Goal: Check status: Check status

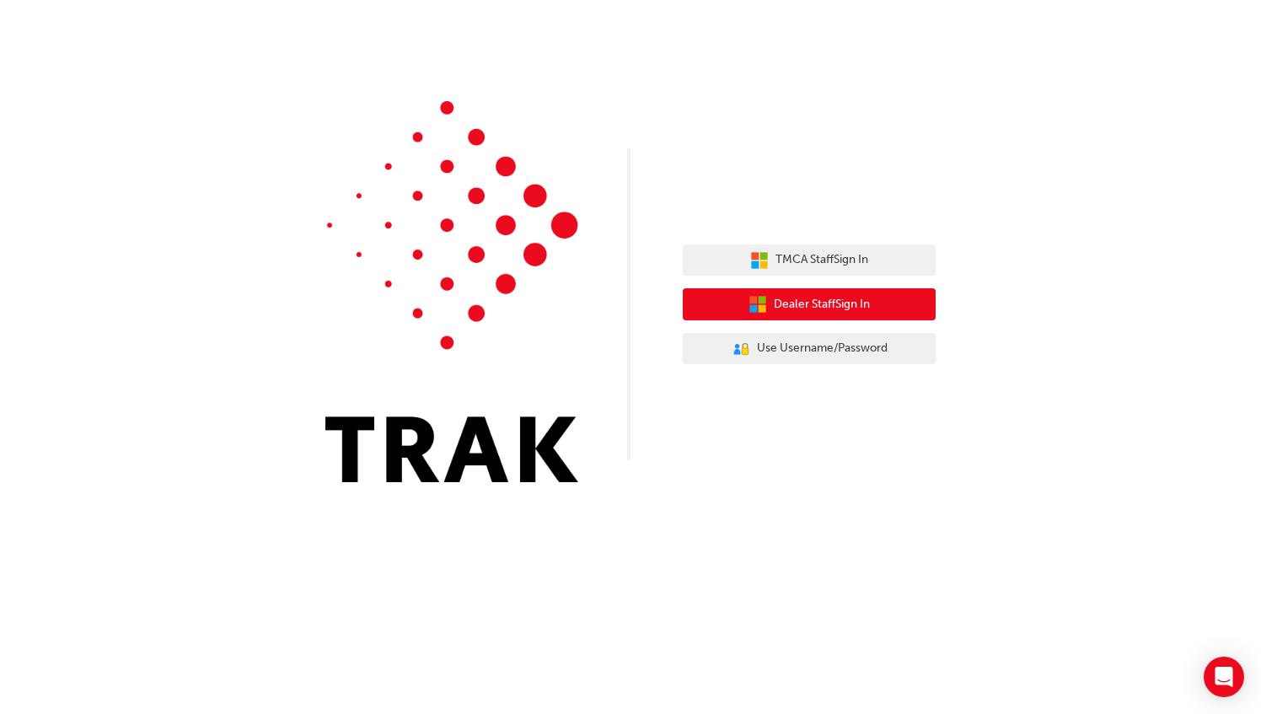
click at [807, 303] on span "Dealer Staff Sign In" at bounding box center [822, 304] width 96 height 19
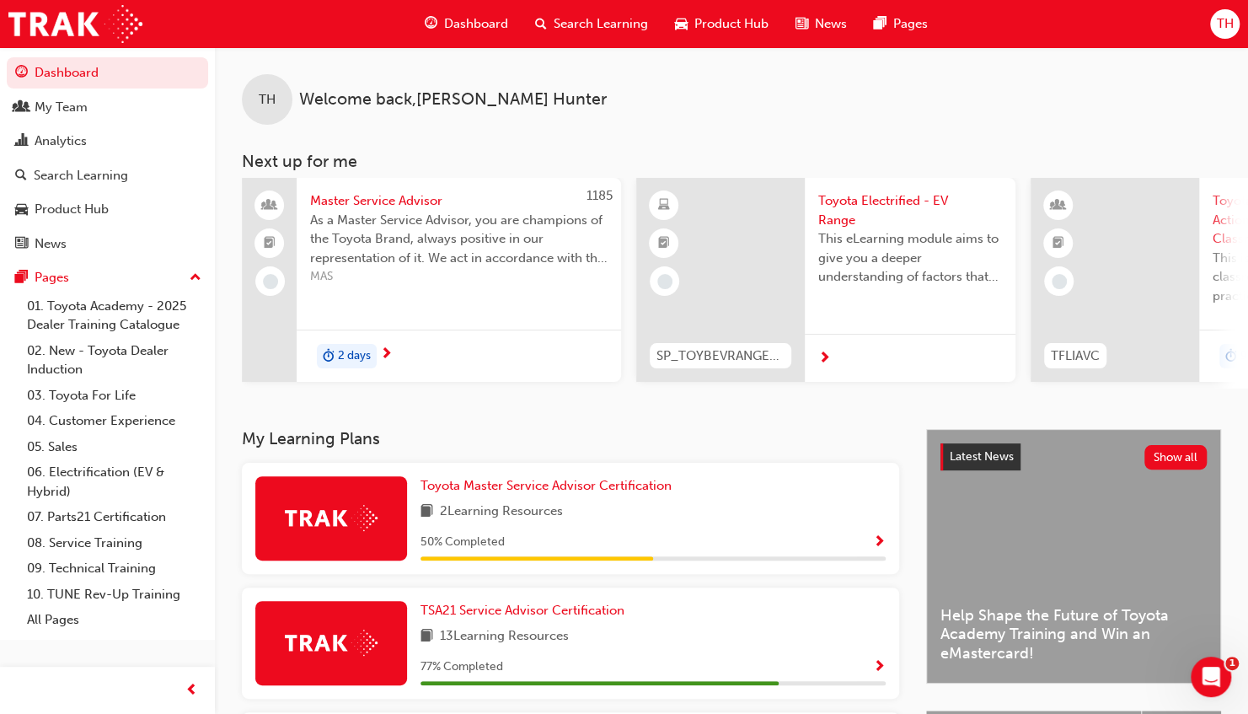
click at [822, 574] on div "Toyota Master Service Advisor Certification 2 Learning Resources 50 % Completed" at bounding box center [570, 518] width 657 height 111
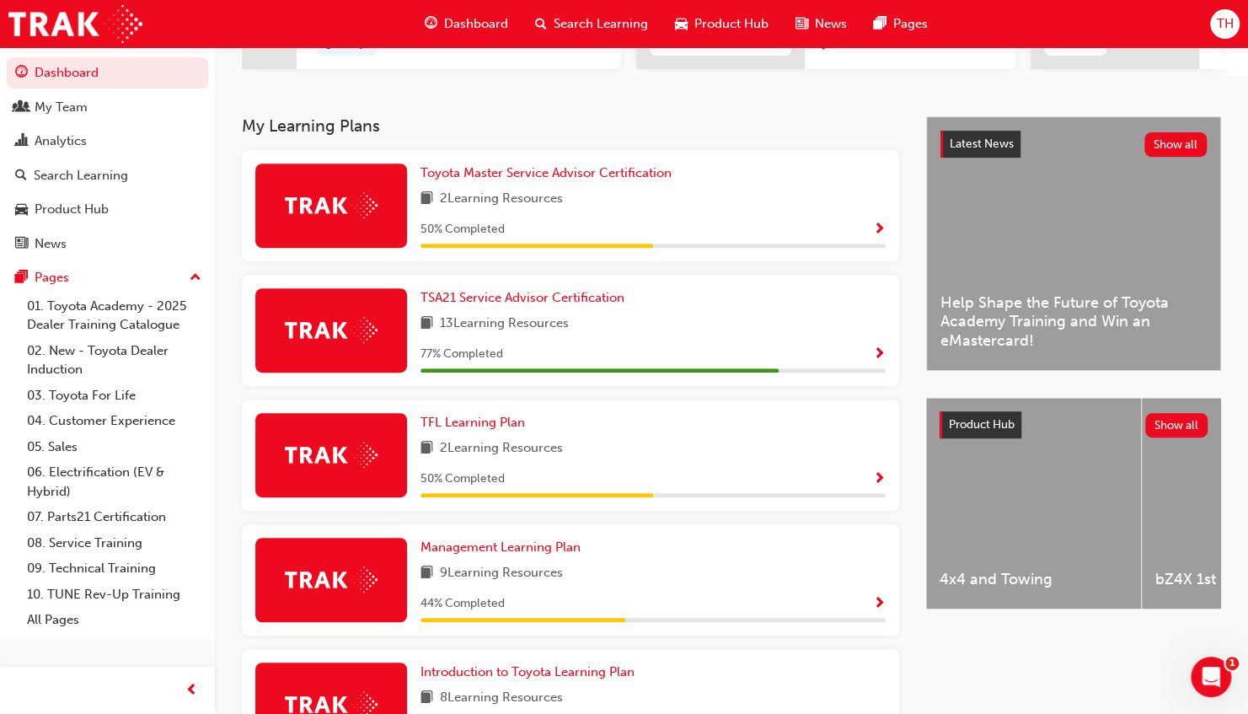
scroll to position [337, 0]
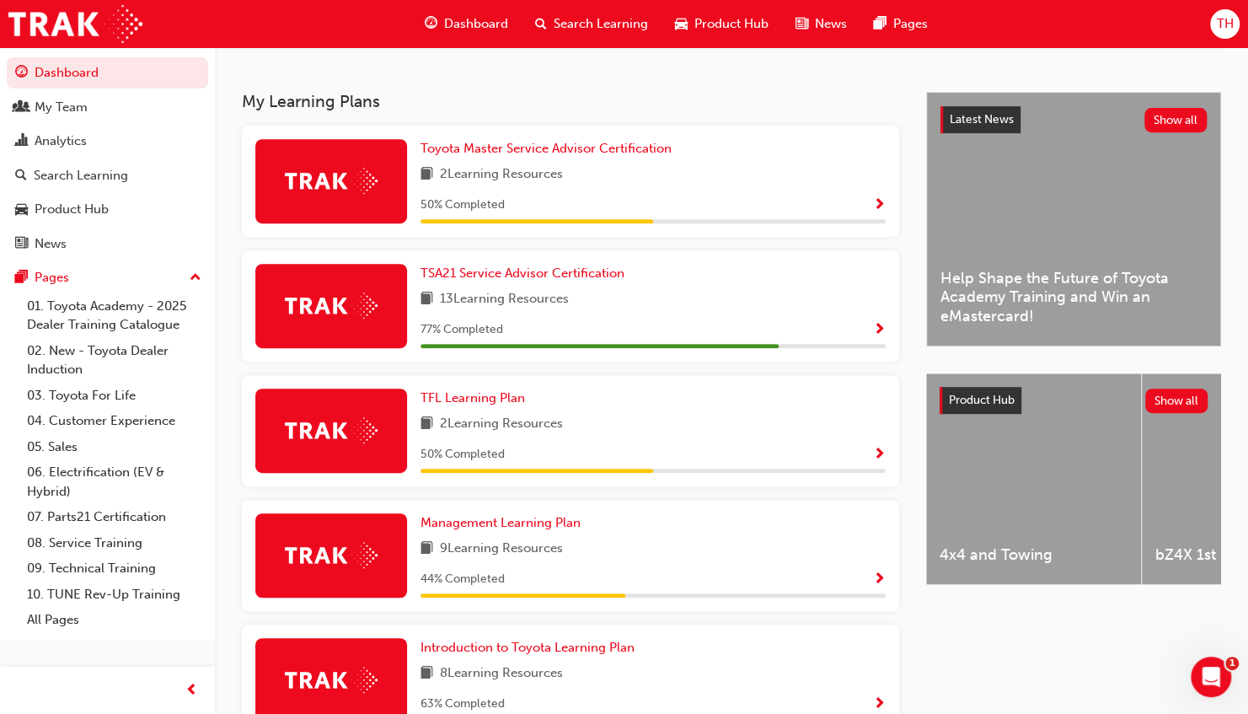
click at [876, 206] on span "Show Progress" at bounding box center [879, 205] width 13 height 15
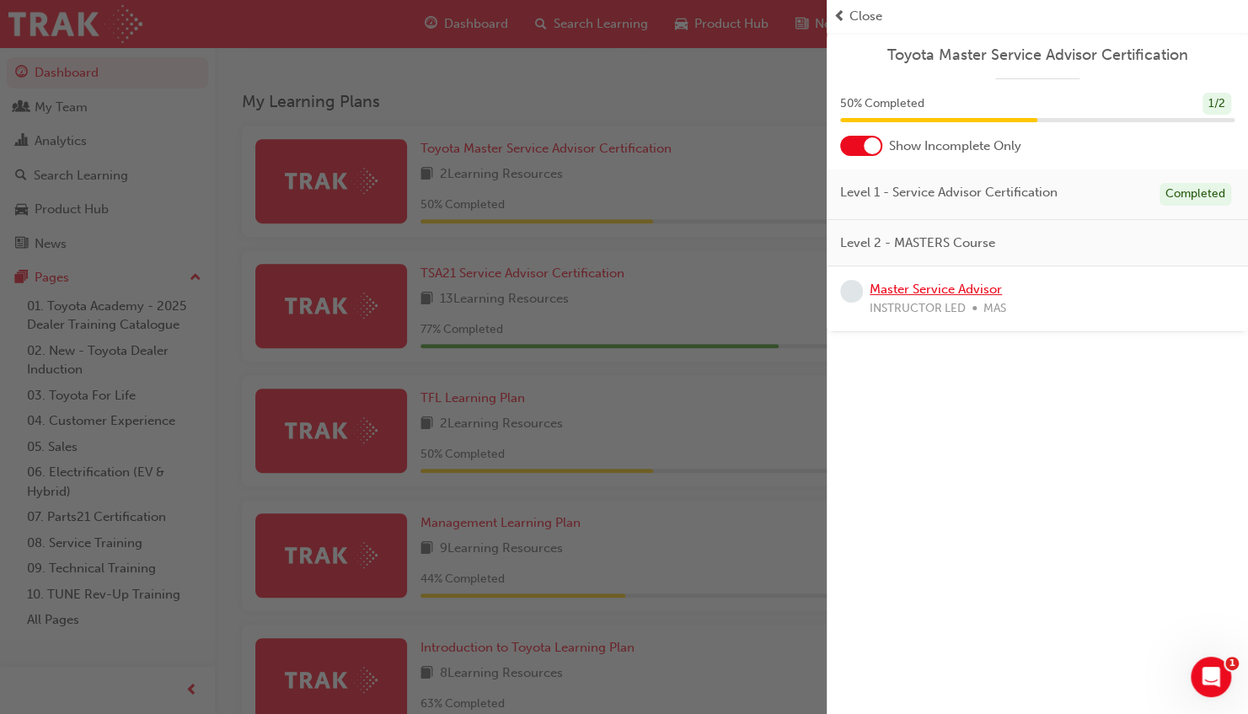
click at [902, 292] on link "Master Service Advisor" at bounding box center [936, 288] width 132 height 15
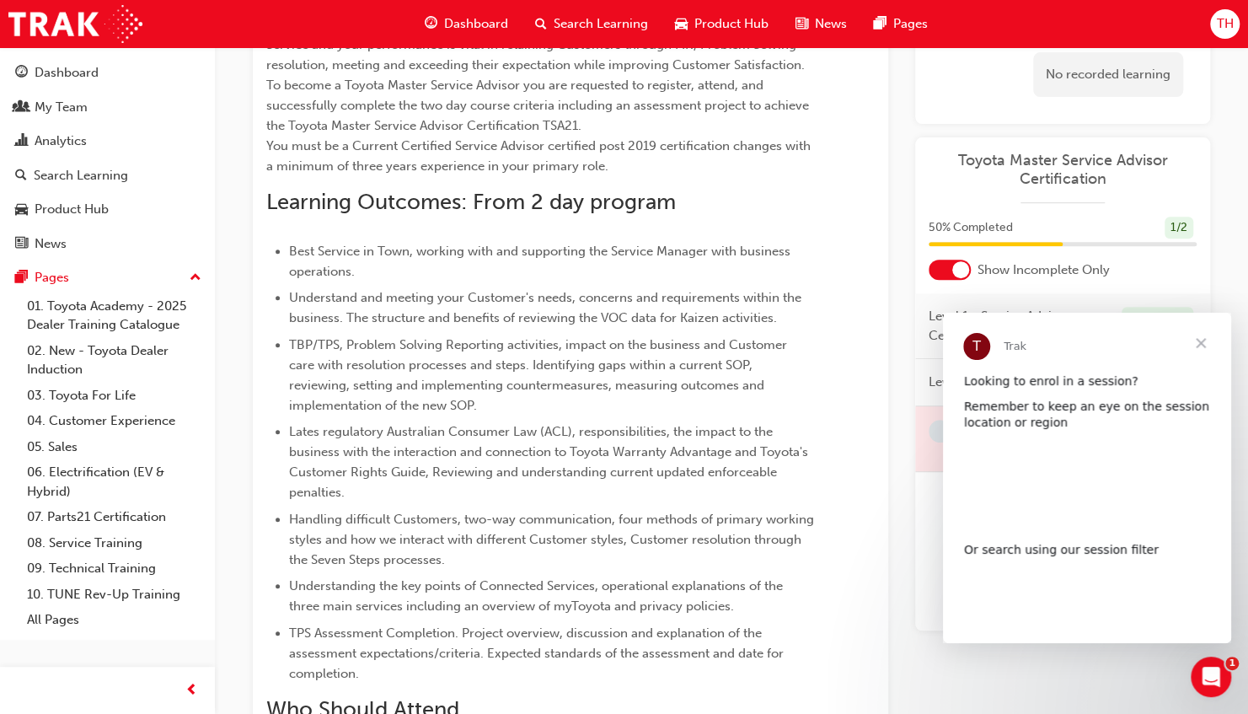
scroll to position [347, 0]
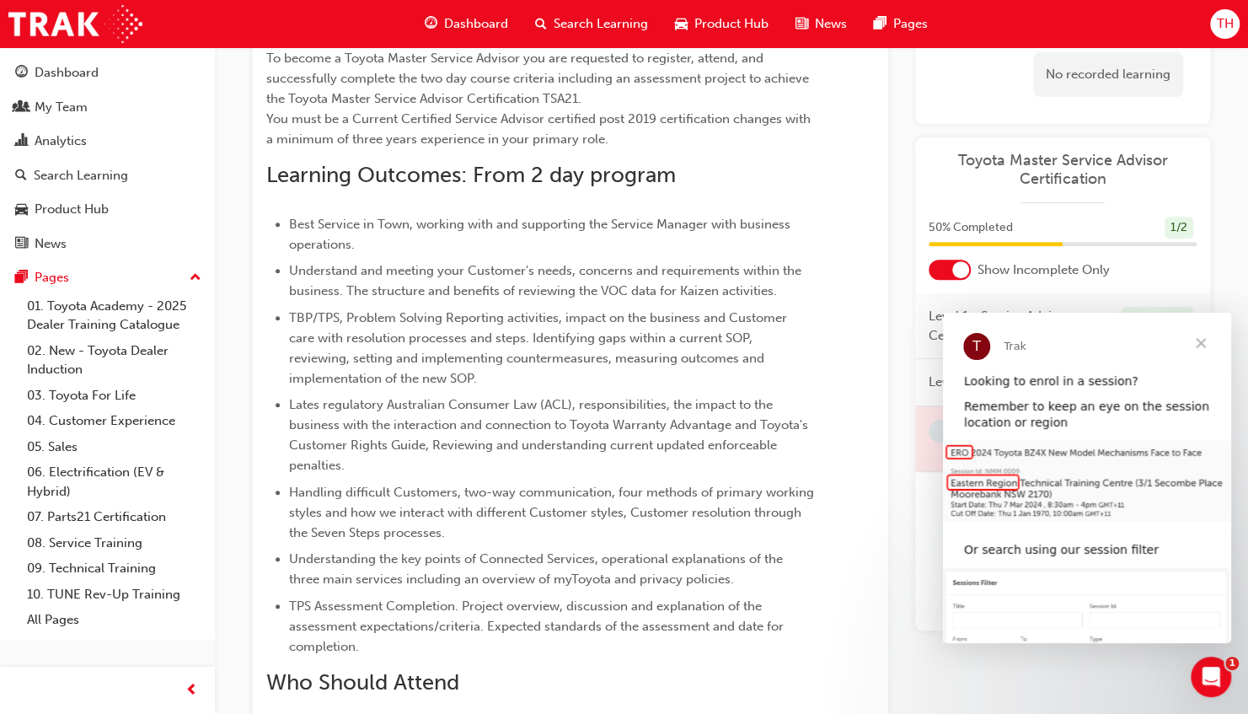
click at [1205, 343] on span "Close" at bounding box center [1200, 343] width 61 height 61
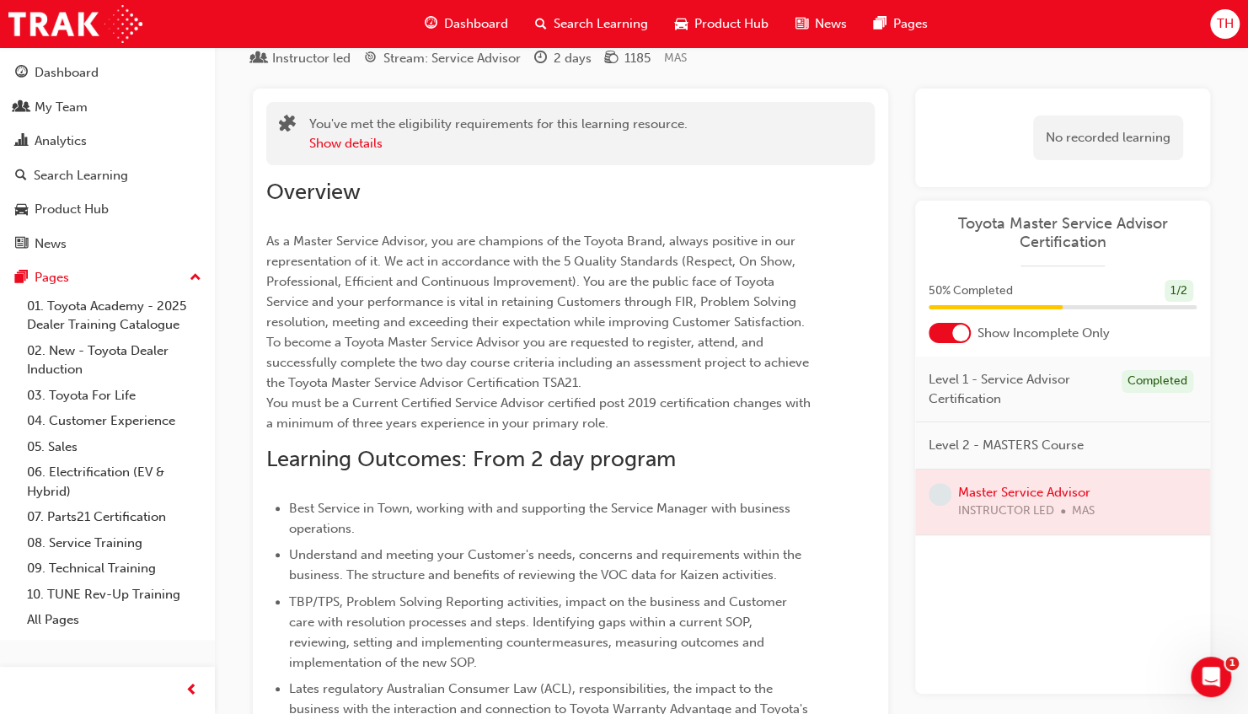
scroll to position [0, 0]
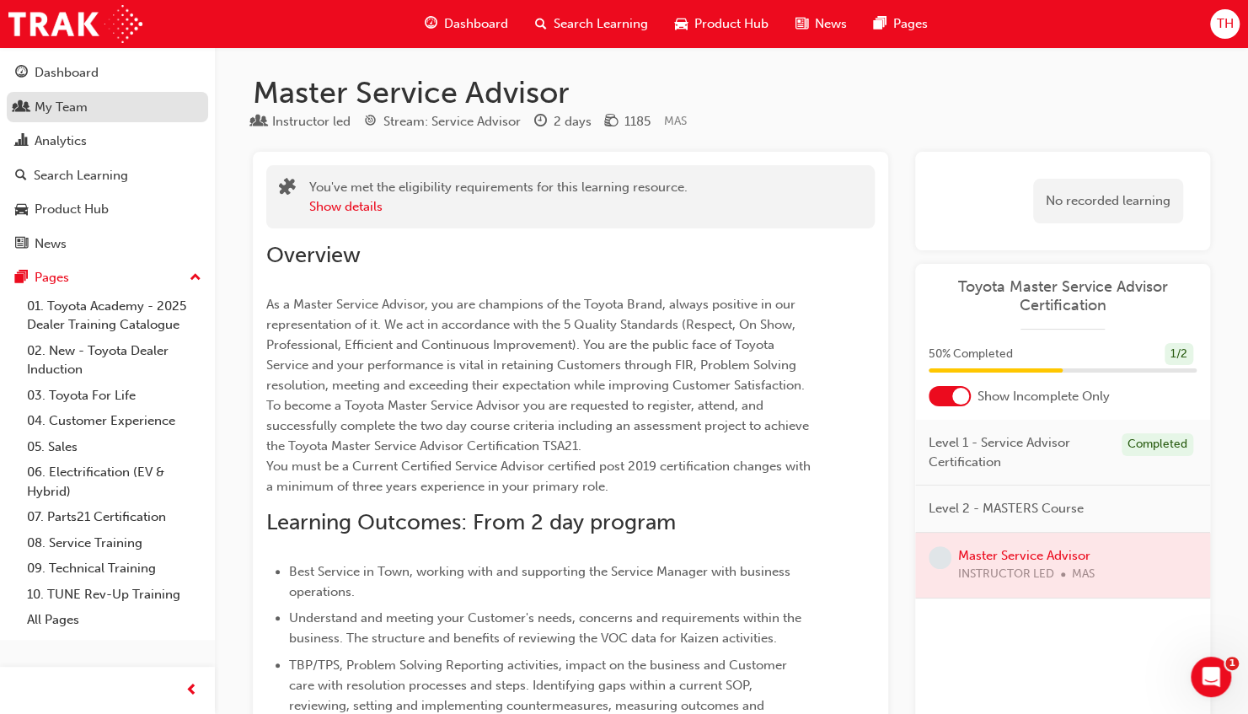
click at [62, 103] on div "My Team" at bounding box center [61, 107] width 53 height 19
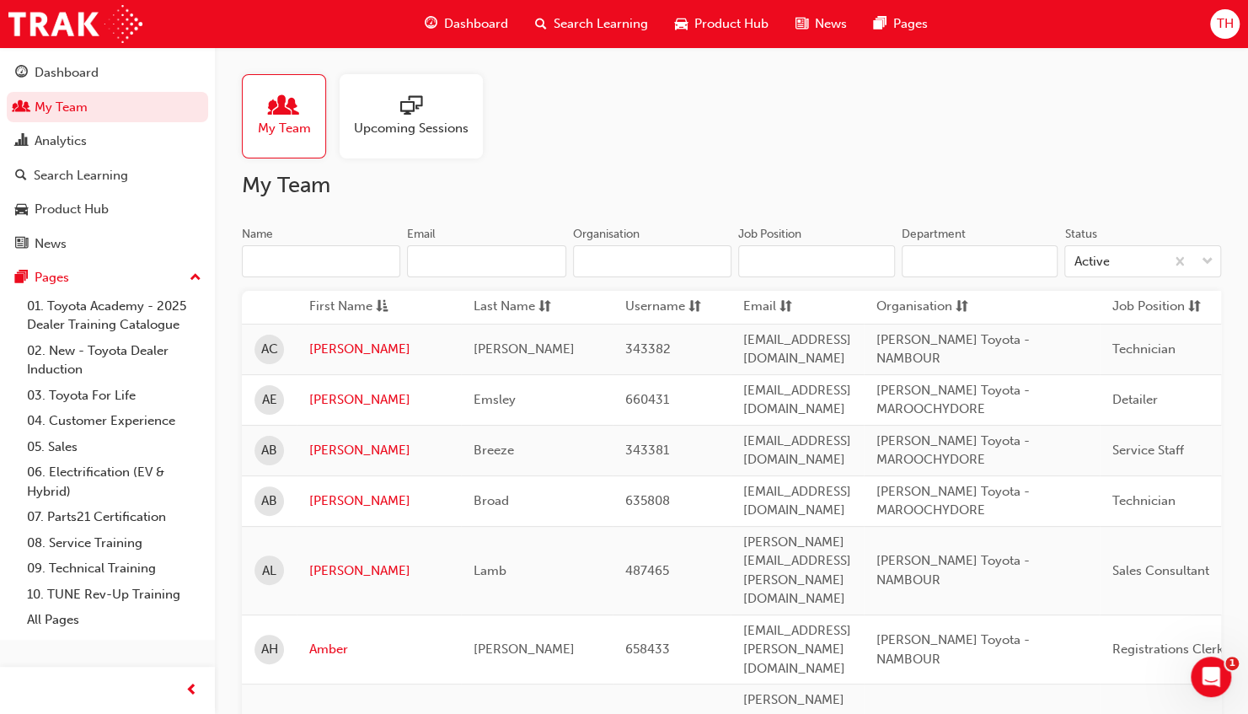
click at [397, 126] on span "Upcoming Sessions" at bounding box center [411, 128] width 115 height 19
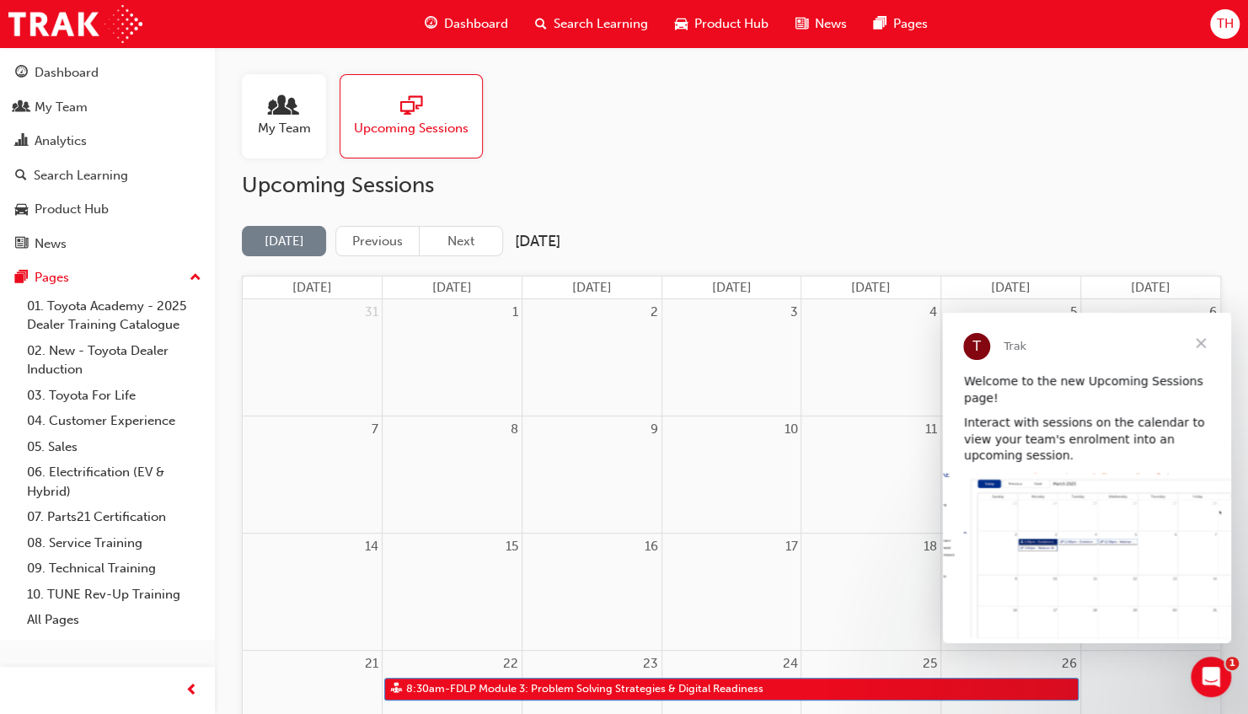
click at [1204, 341] on span "Close" at bounding box center [1200, 343] width 61 height 61
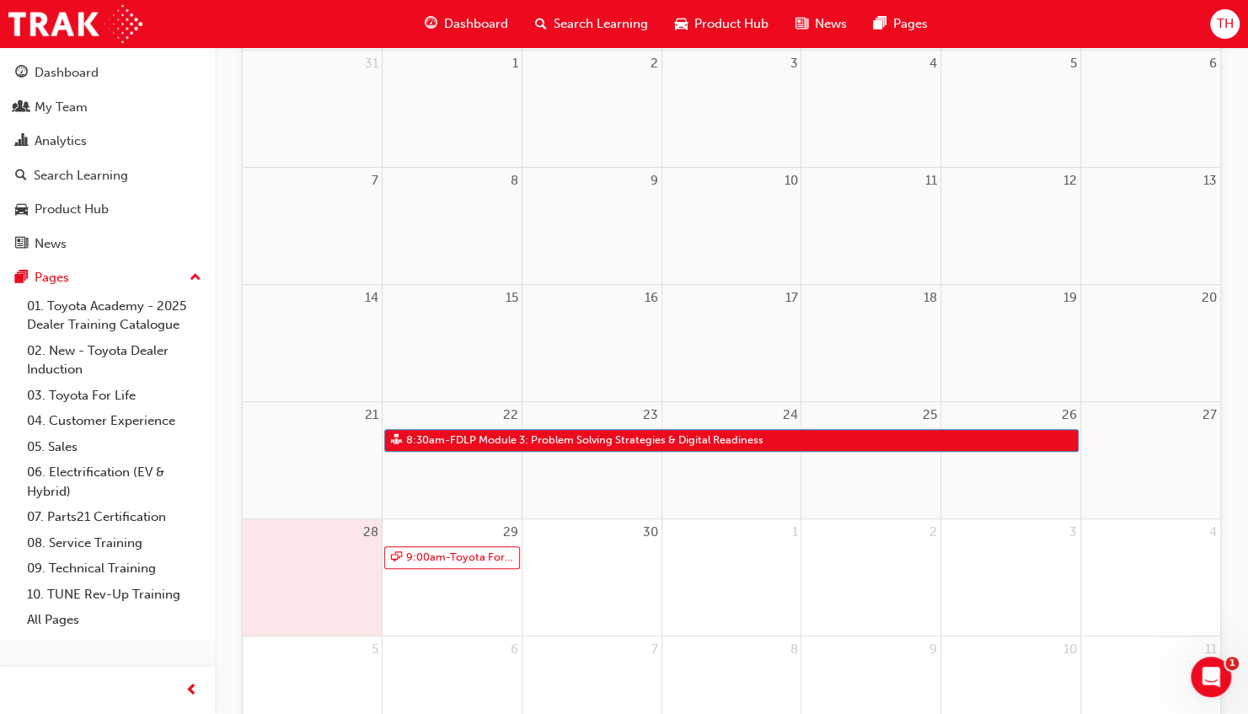
scroll to position [253, 0]
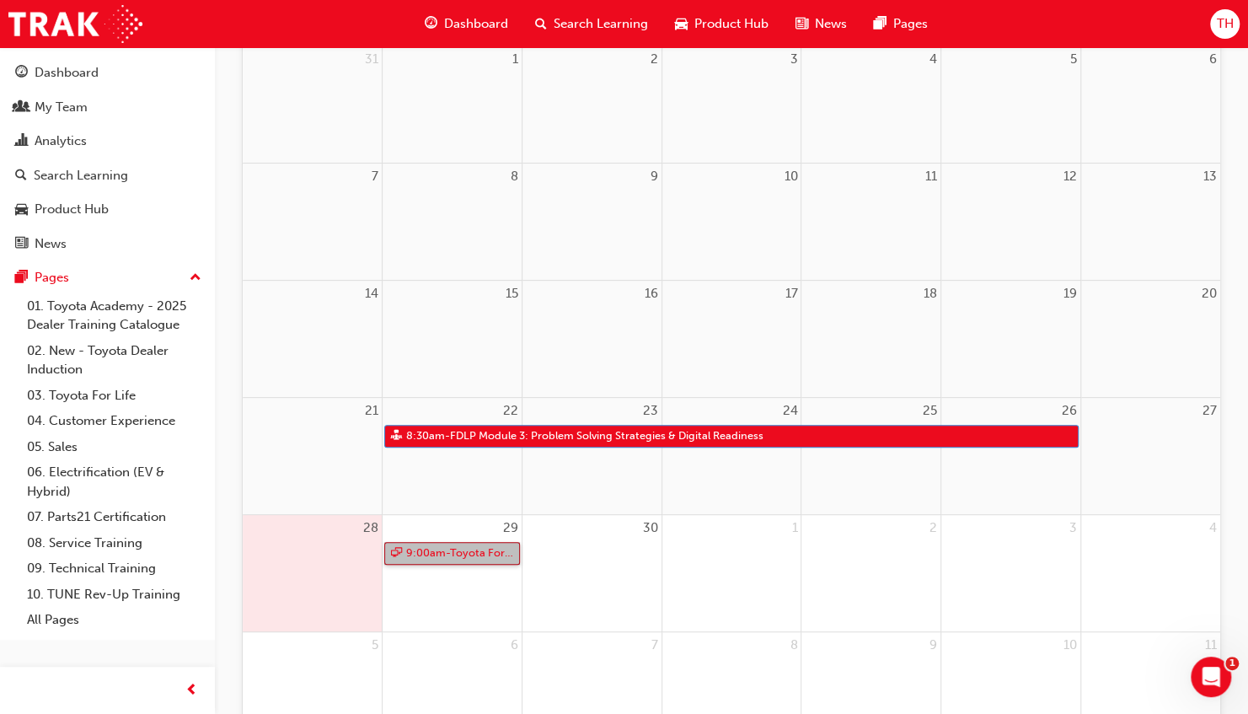
click at [495, 550] on link "9:00am - Toyota For Life In Action - Virtual Classroom" at bounding box center [452, 553] width 136 height 23
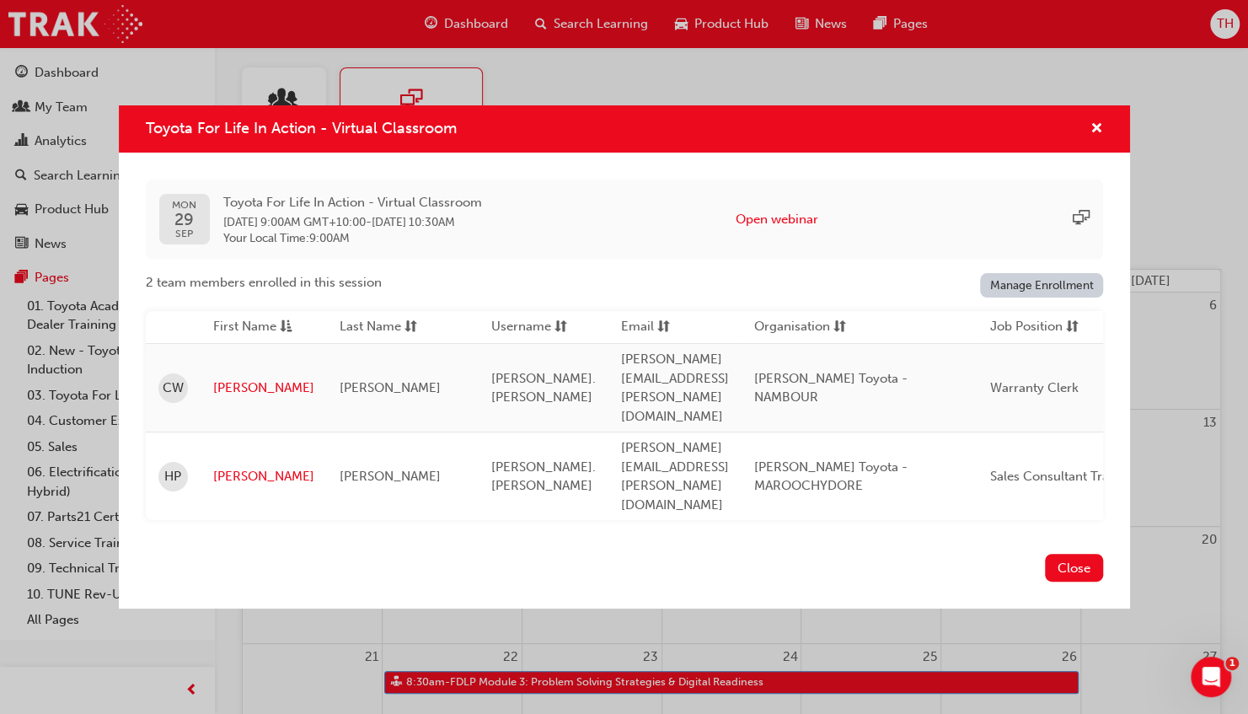
scroll to position [0, 0]
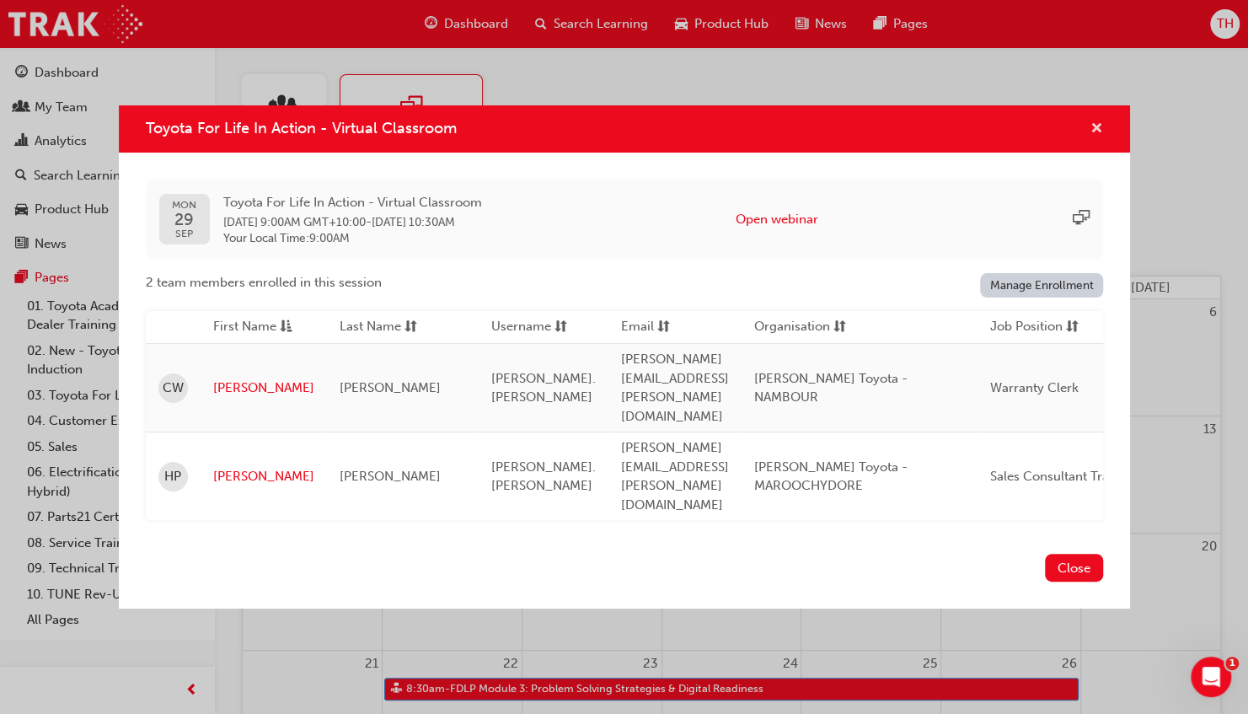
click at [1092, 137] on span "cross-icon" at bounding box center [1096, 129] width 13 height 15
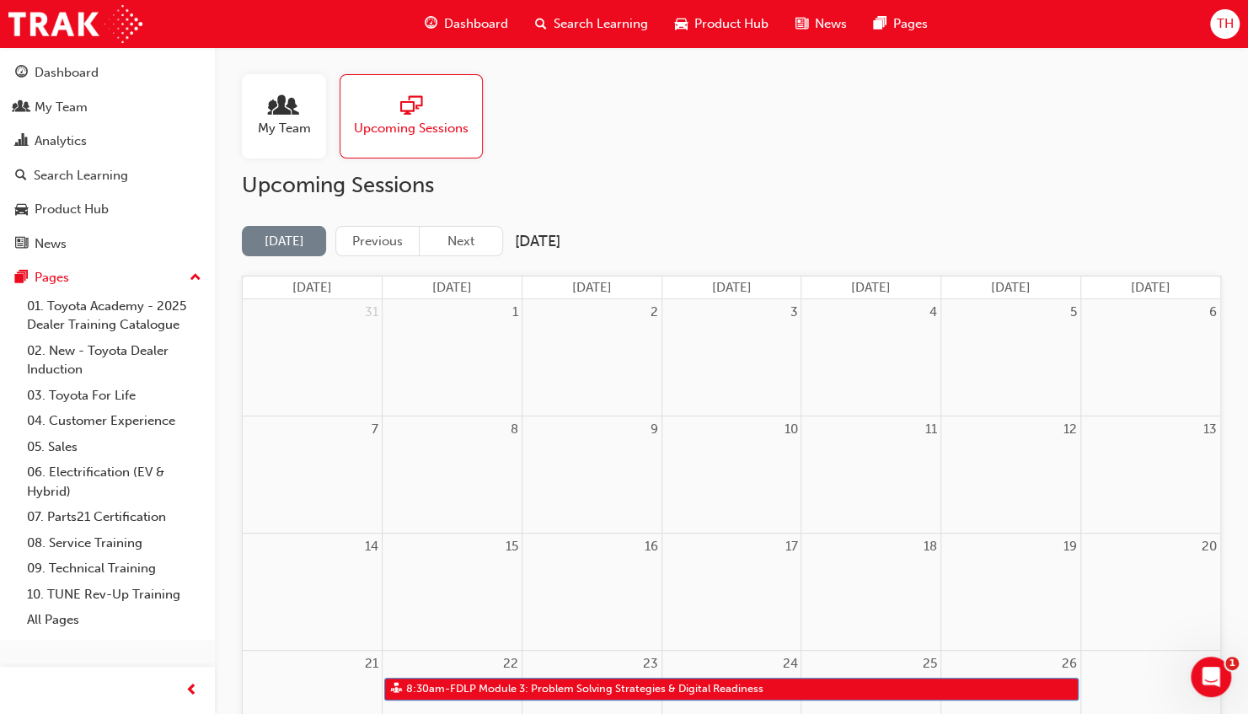
scroll to position [368, 0]
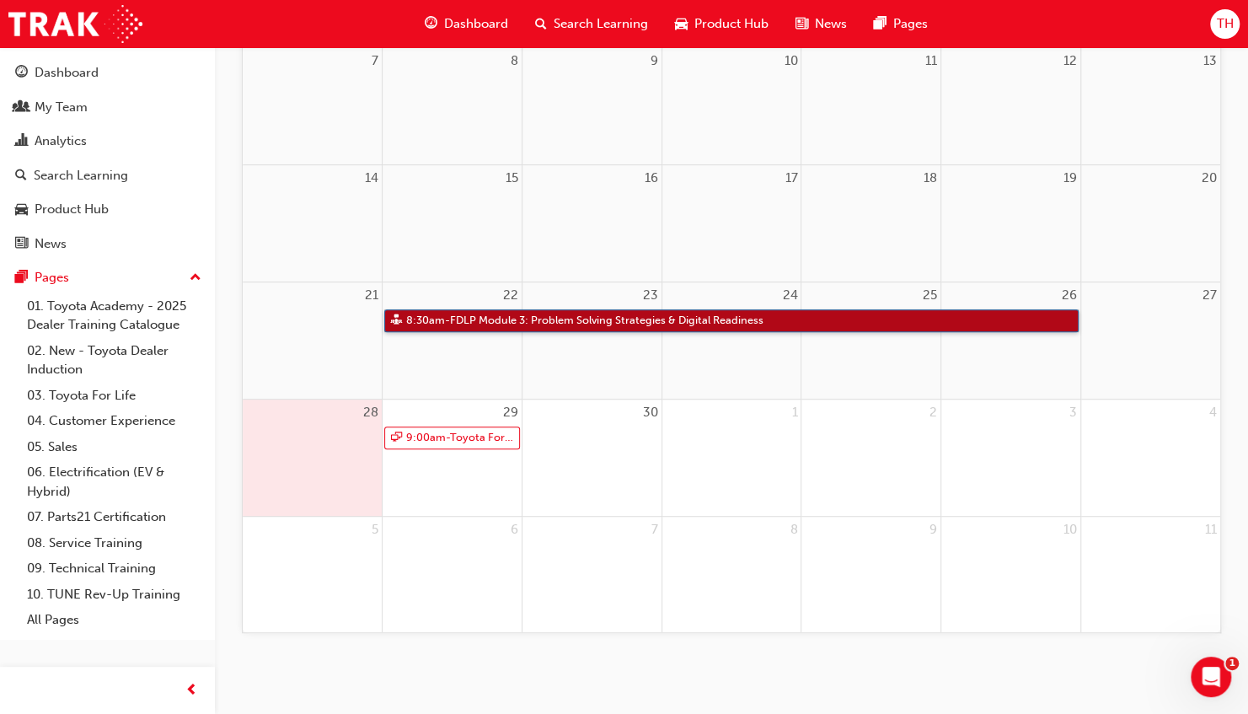
click at [691, 317] on link "8:30am - FDLP Module 3: Problem Solving Strategies & Digital Readiness" at bounding box center [731, 320] width 694 height 23
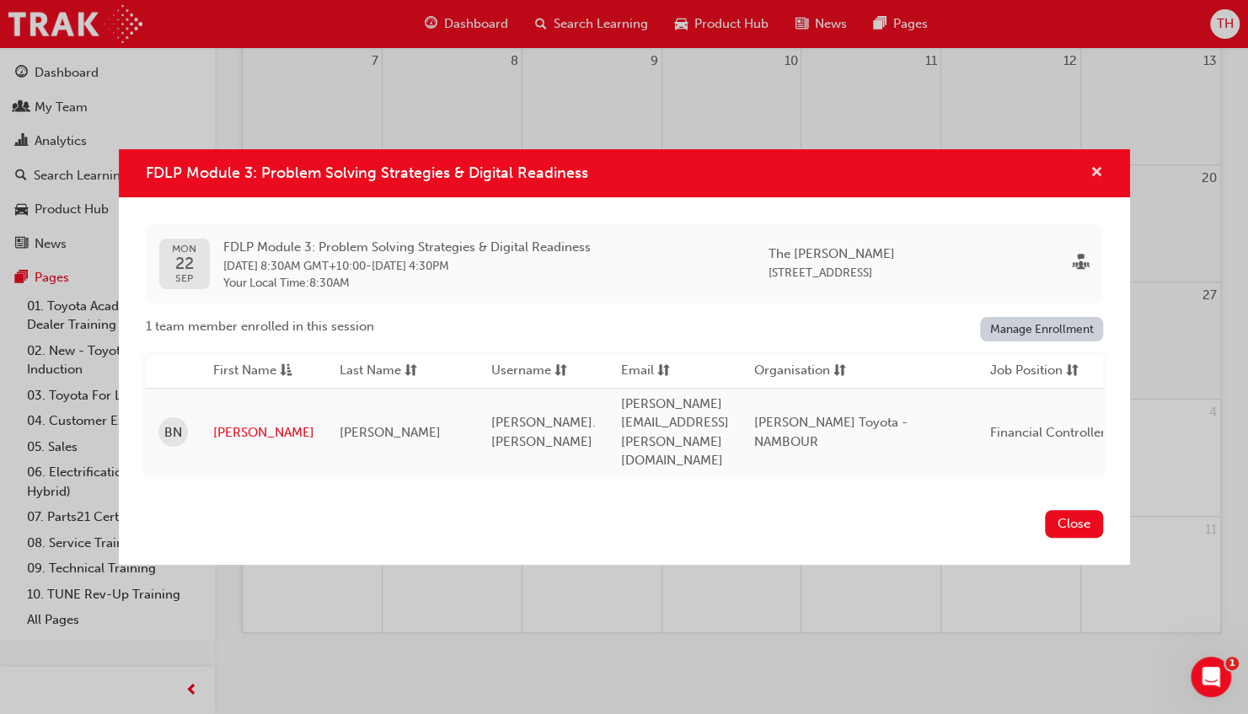
click at [1092, 181] on span "cross-icon" at bounding box center [1096, 173] width 13 height 15
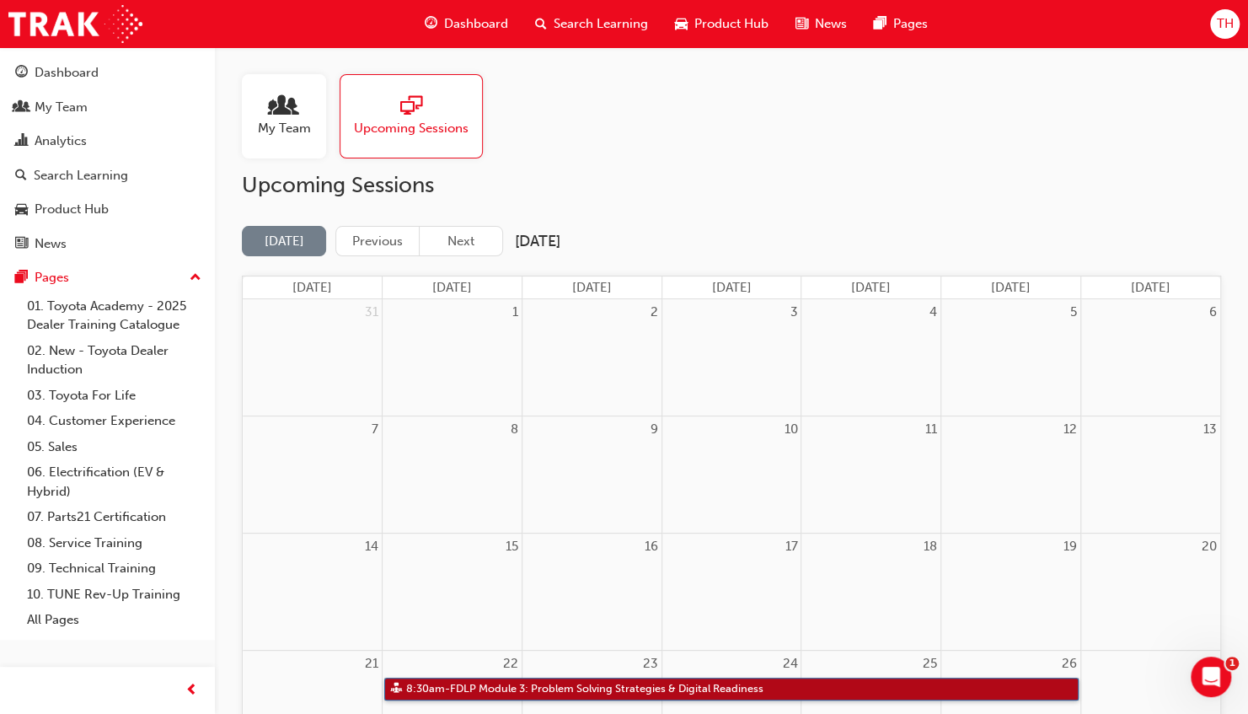
scroll to position [0, 0]
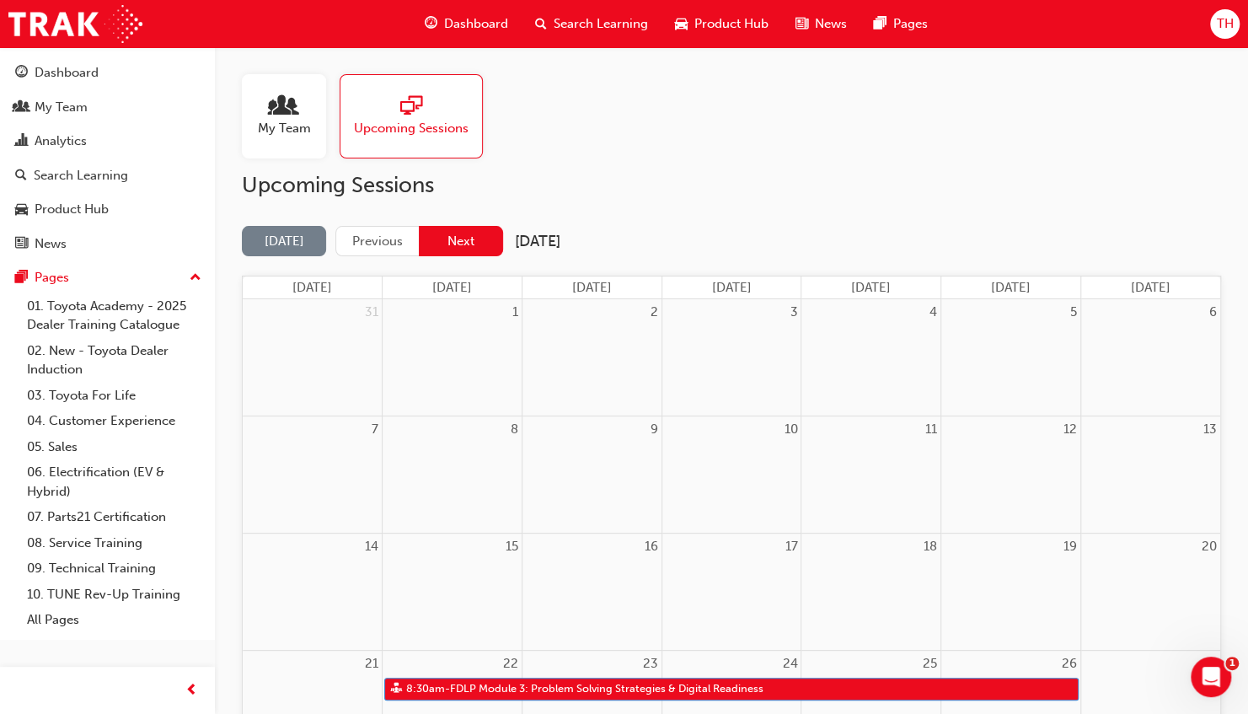
click at [473, 243] on button "Next" at bounding box center [461, 241] width 84 height 31
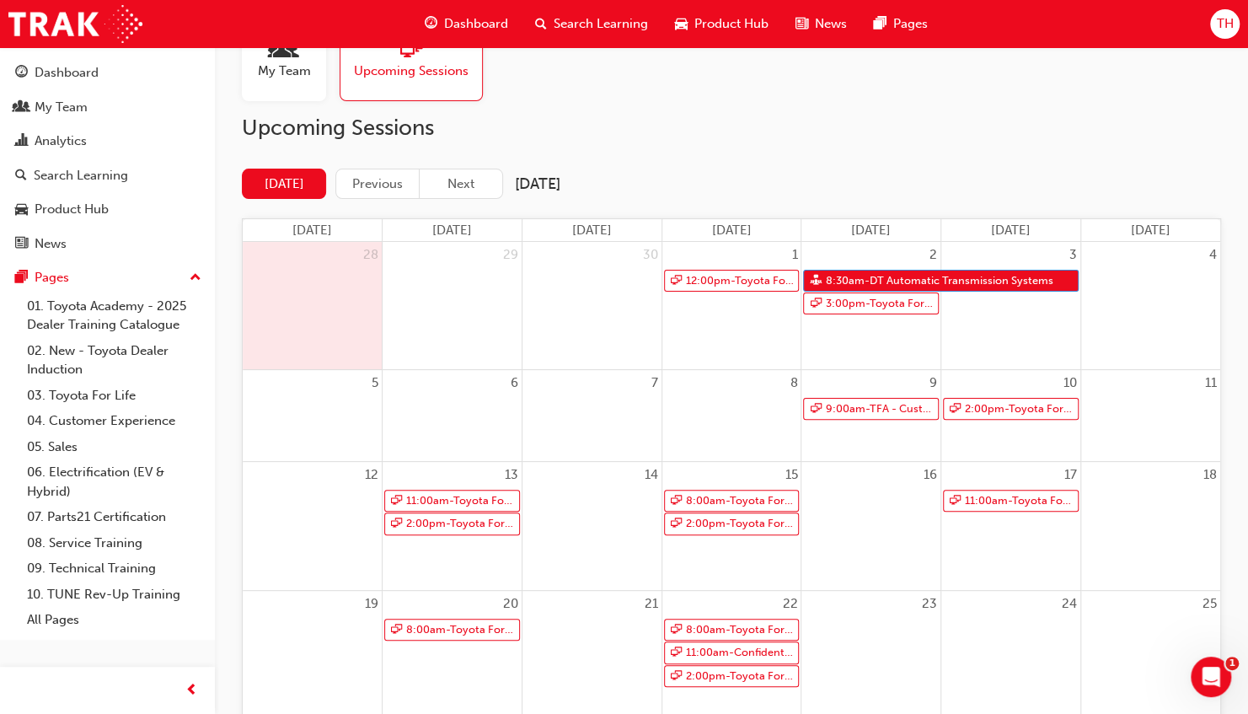
scroll to position [84, 0]
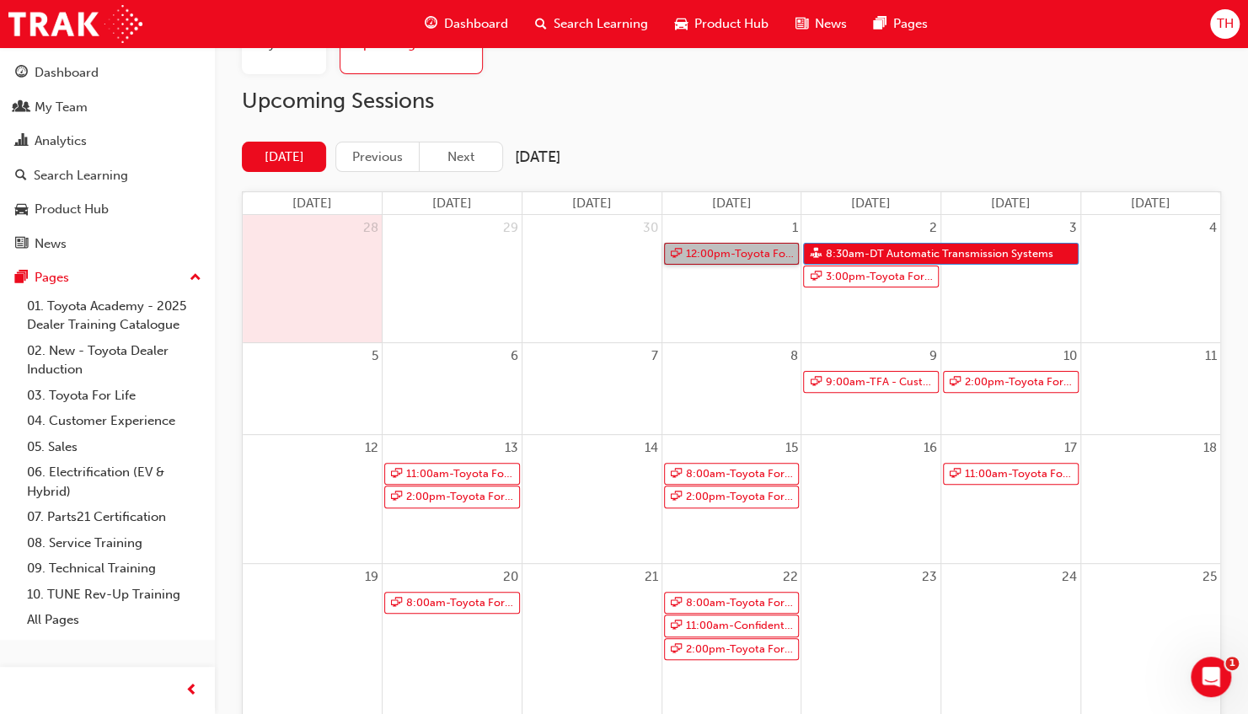
click at [707, 250] on link "12:00pm - Toyota For Life In Action - Virtual Classroom" at bounding box center [732, 254] width 136 height 23
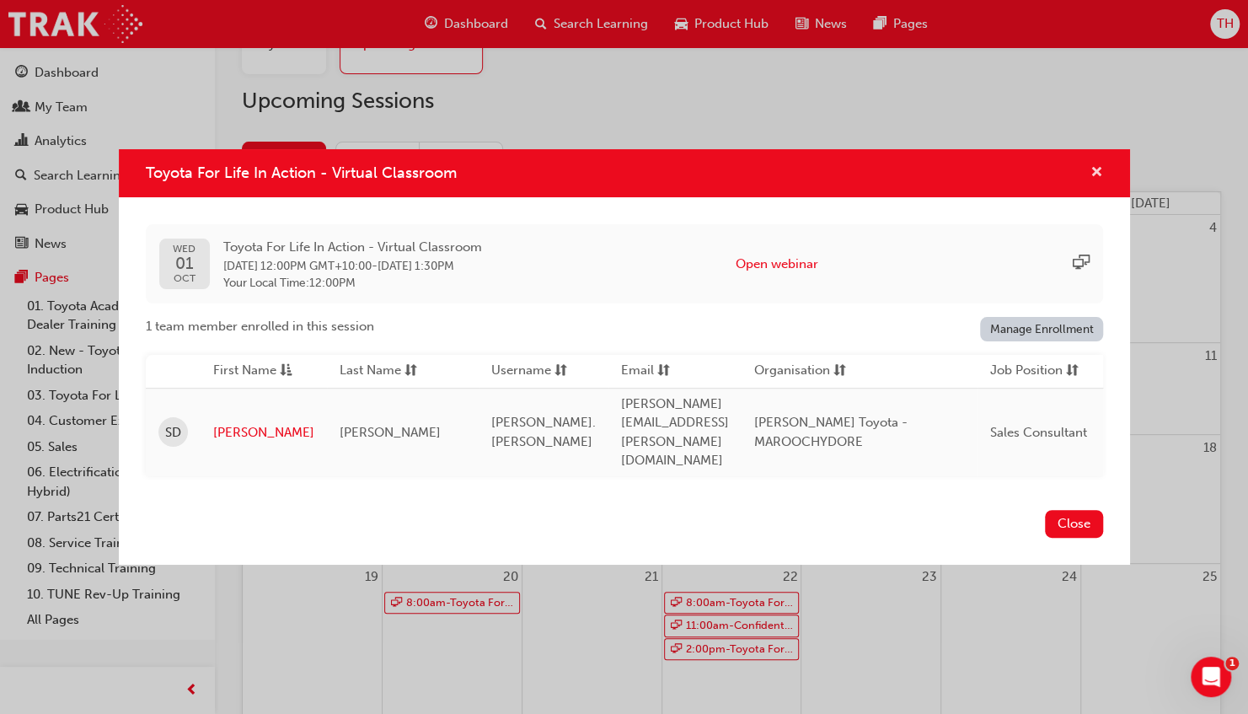
click at [1094, 181] on span "cross-icon" at bounding box center [1096, 173] width 13 height 15
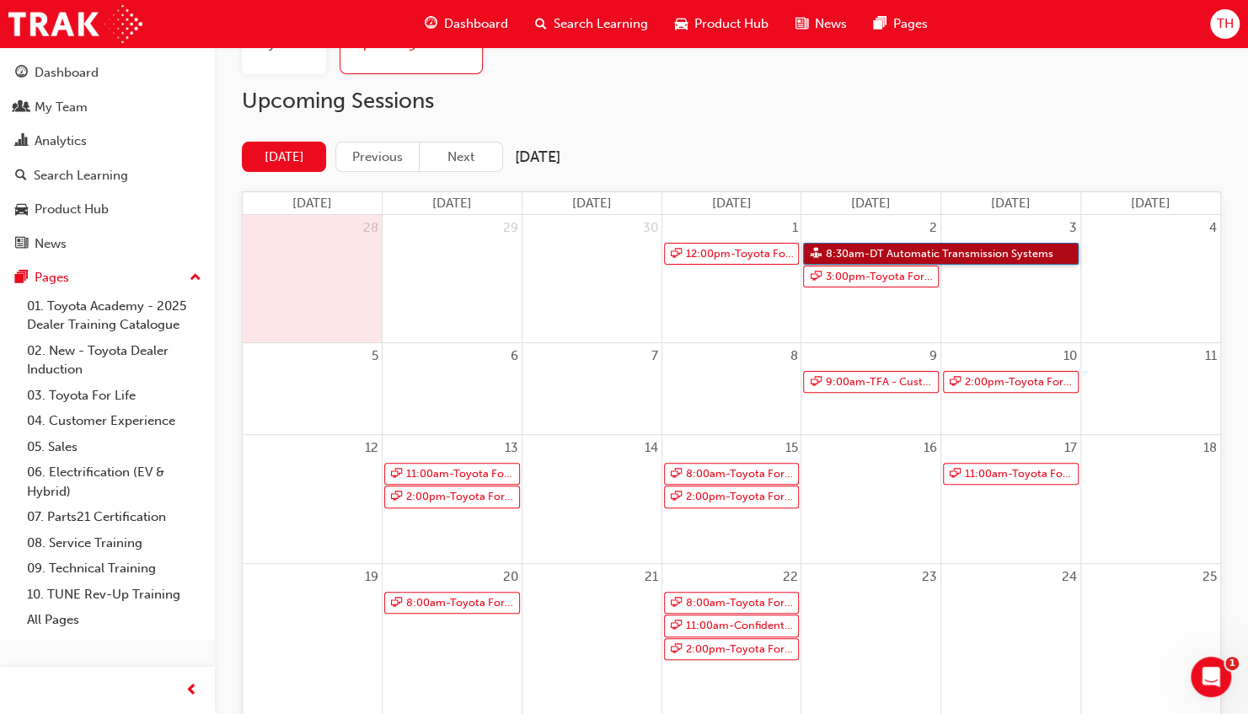
click at [955, 251] on link "8:30am - DT Automatic Transmission Systems" at bounding box center [940, 254] width 275 height 23
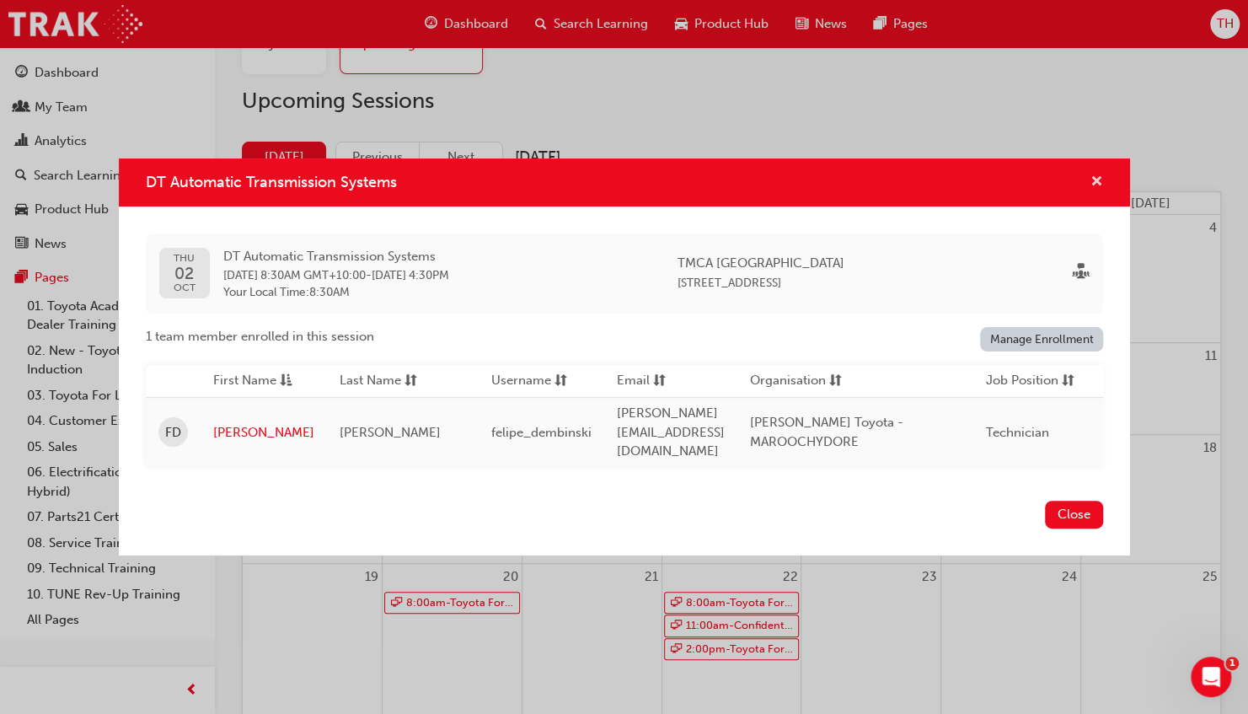
click at [1094, 180] on span "cross-icon" at bounding box center [1096, 182] width 13 height 15
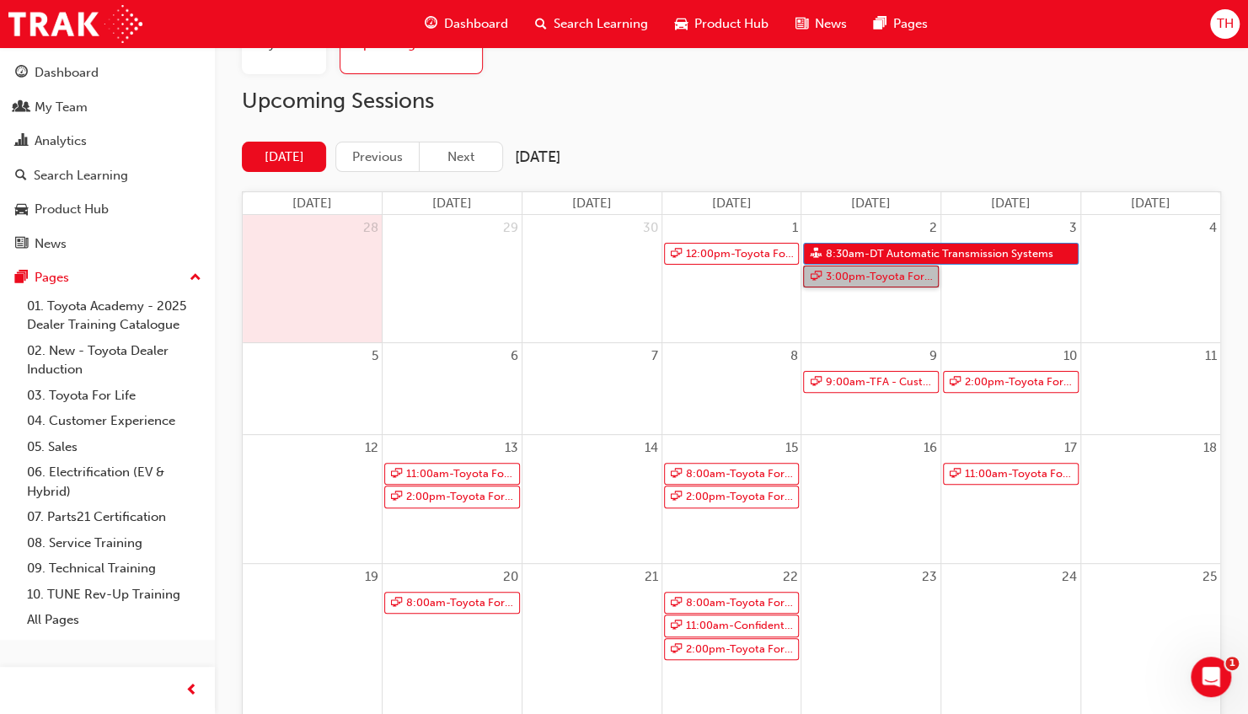
click at [897, 276] on link "3:00pm - Toyota For Life In Action - Virtual Classroom" at bounding box center [871, 276] width 136 height 23
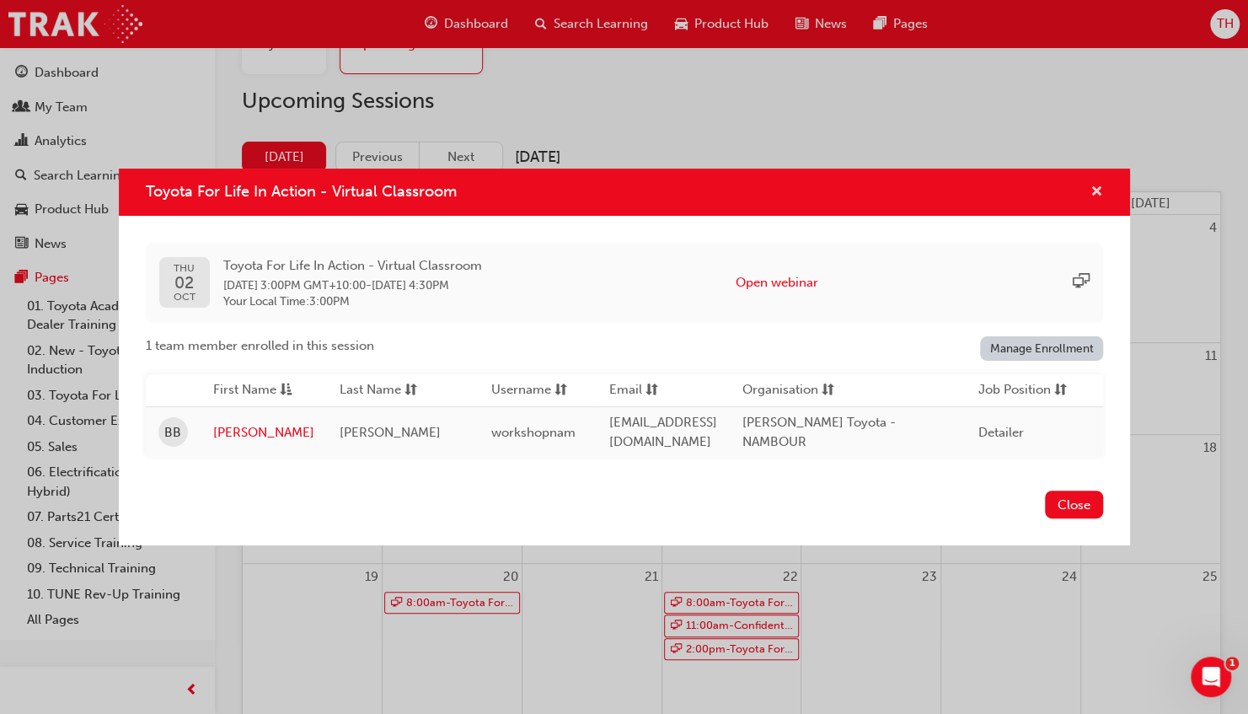
click at [1090, 190] on span "cross-icon" at bounding box center [1096, 192] width 13 height 15
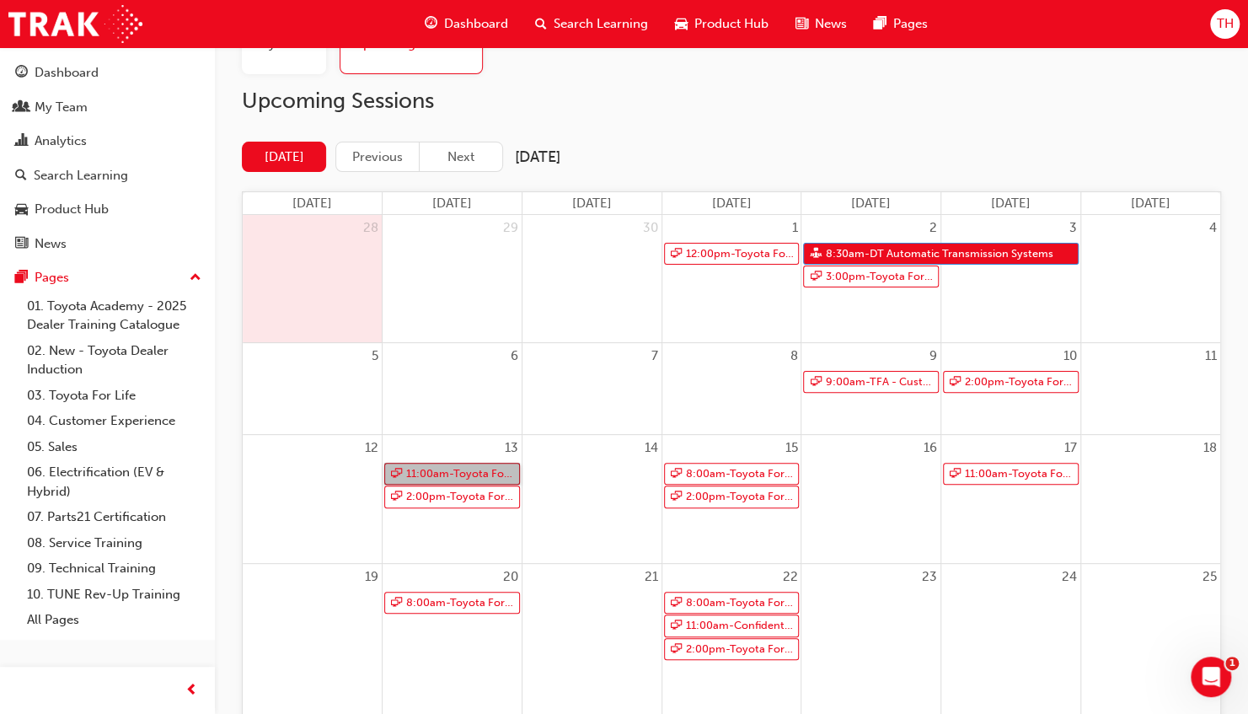
click at [464, 472] on link "11:00am - Toyota For Life In Action - Virtual Classroom" at bounding box center [452, 474] width 136 height 23
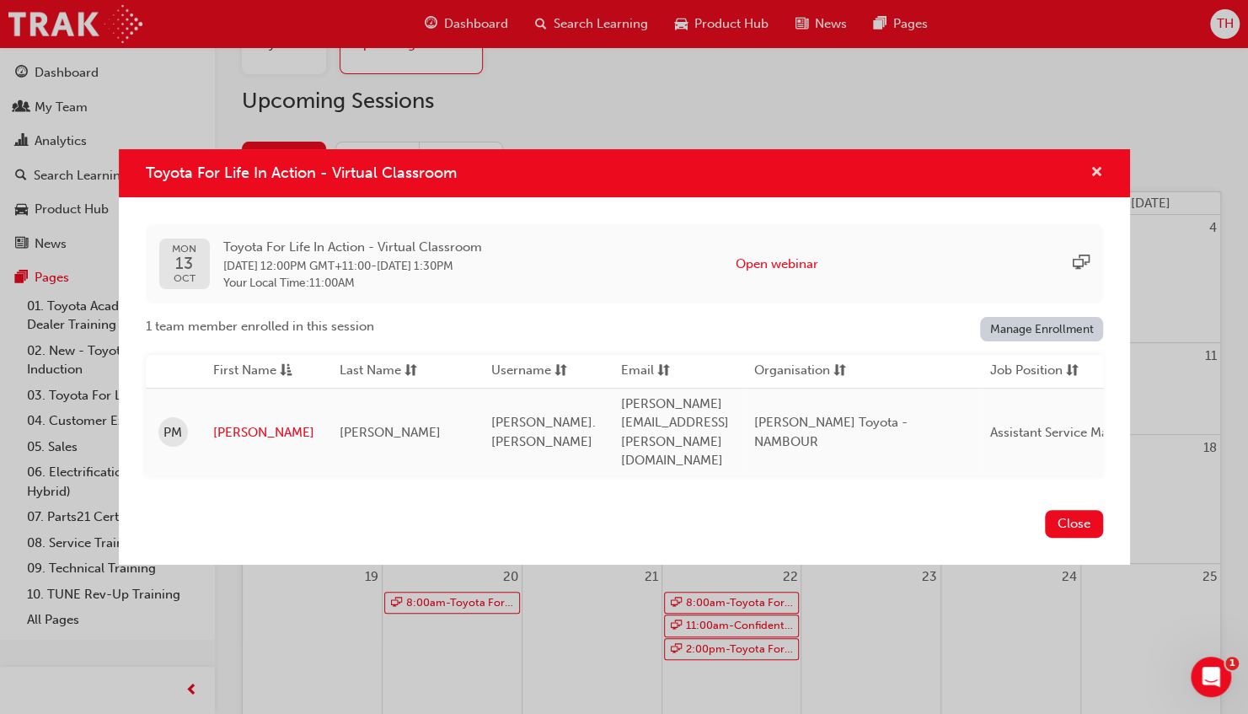
click at [1094, 181] on span "cross-icon" at bounding box center [1096, 173] width 13 height 15
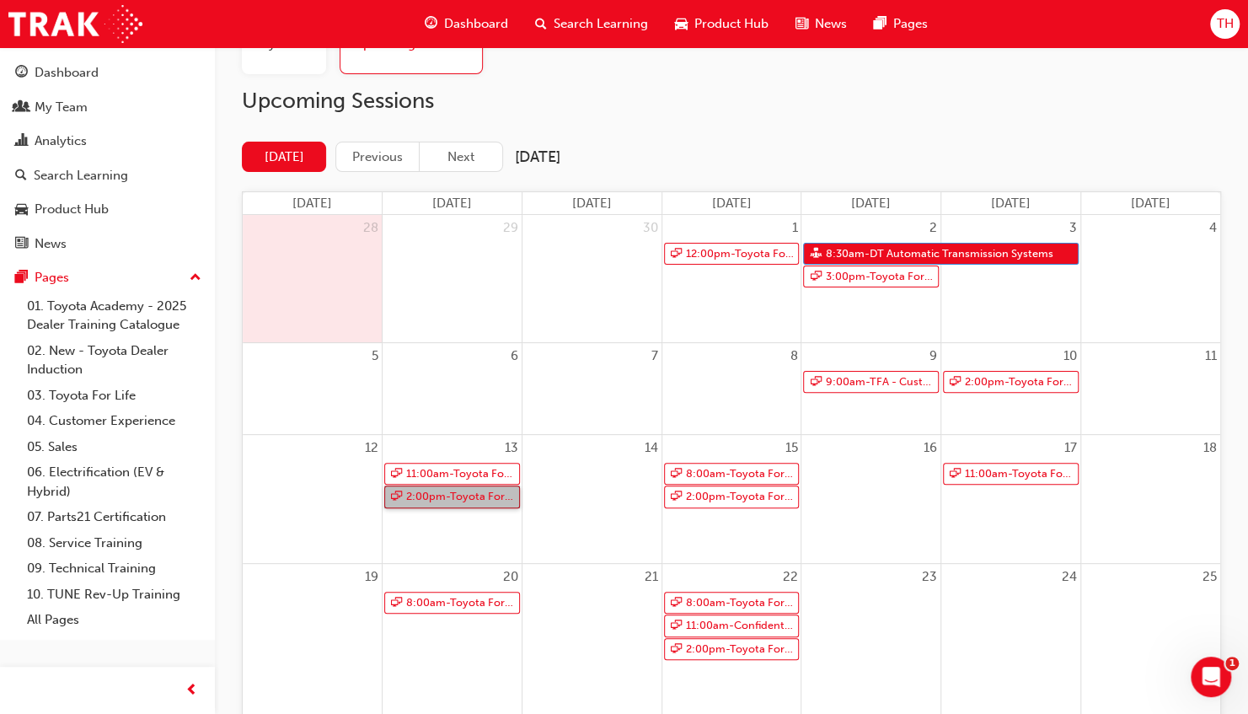
click at [453, 495] on link "2:00pm - Toyota For Life In Action - Virtual Classroom" at bounding box center [452, 496] width 136 height 23
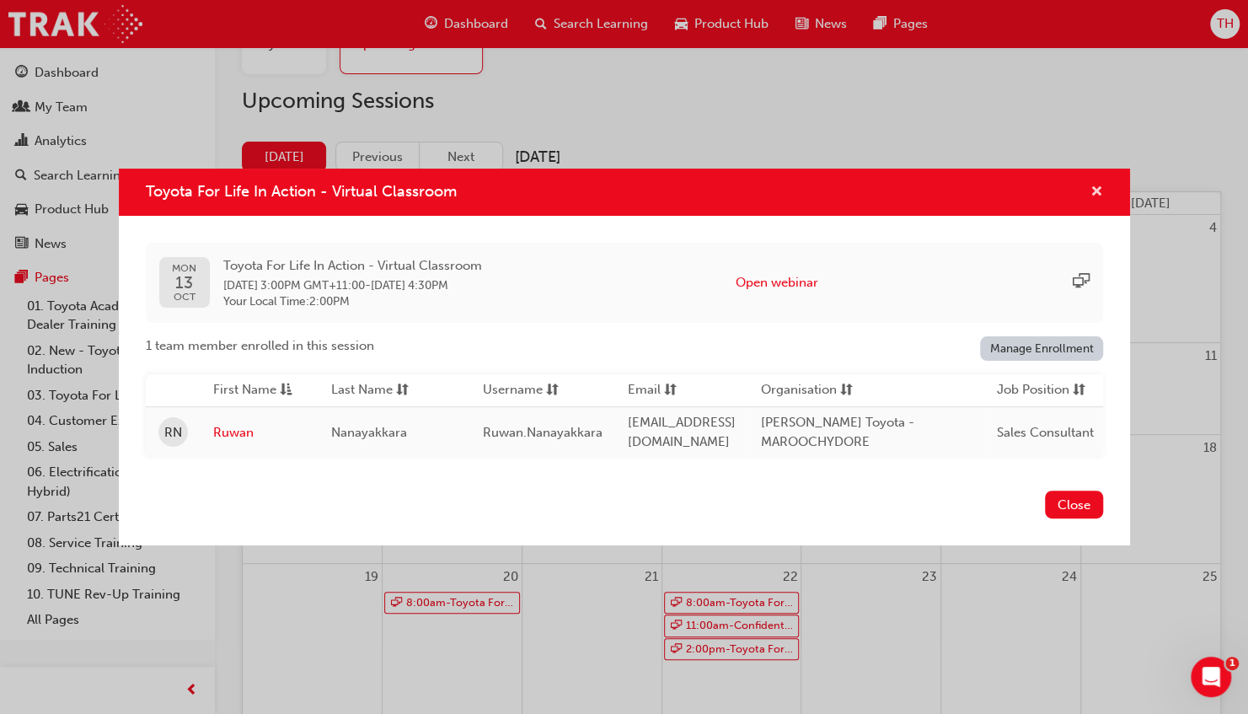
click at [1092, 189] on span "cross-icon" at bounding box center [1096, 192] width 13 height 15
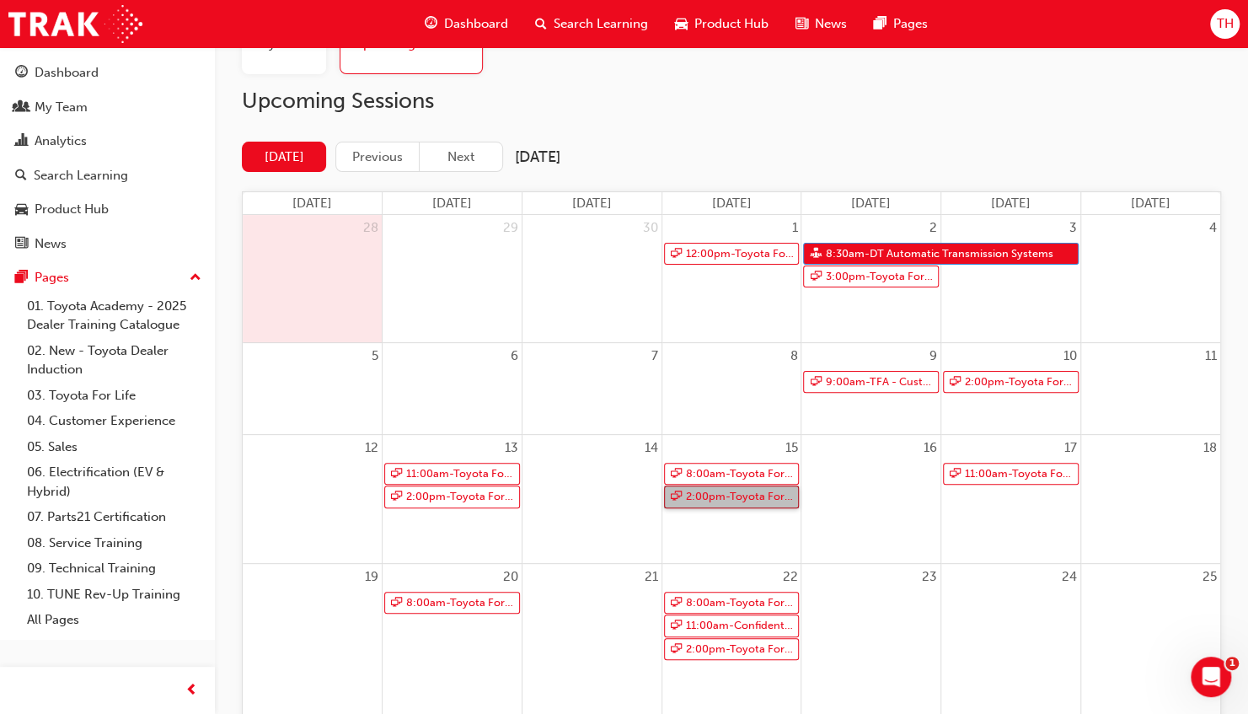
click at [731, 495] on link "2:00pm - Toyota For Life In Action - Virtual Classroom" at bounding box center [732, 496] width 136 height 23
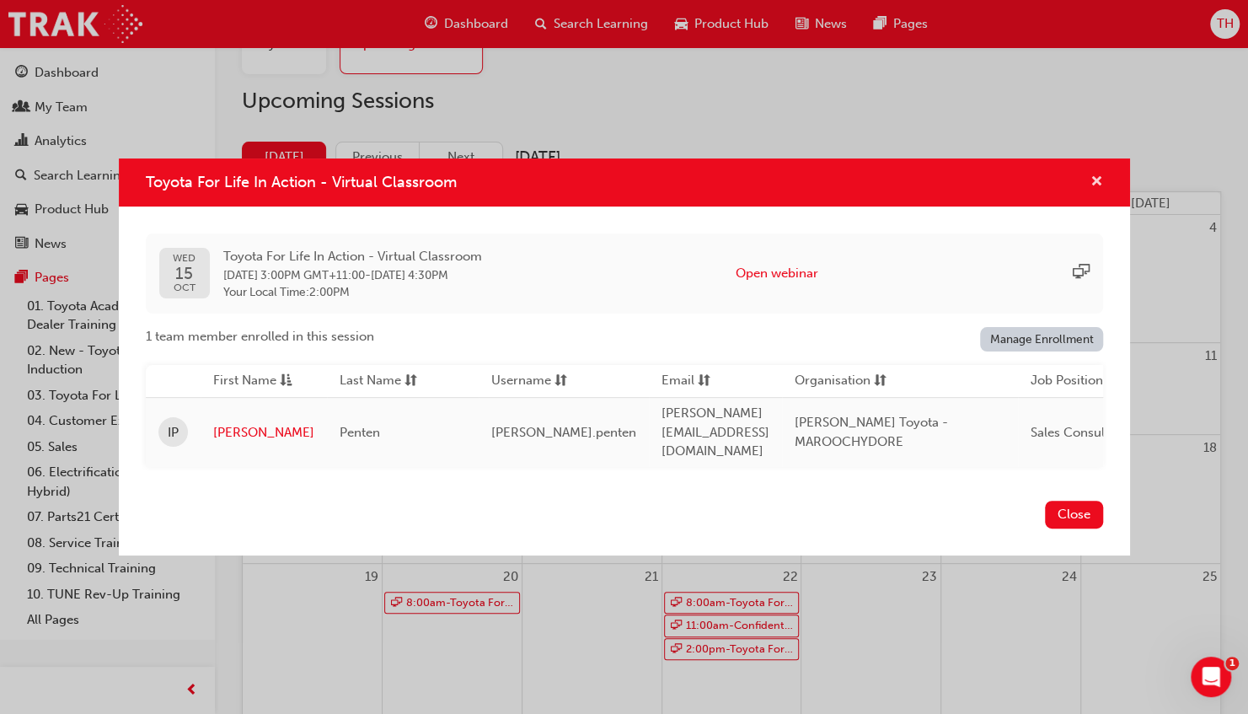
click at [1100, 182] on span "cross-icon" at bounding box center [1096, 182] width 13 height 15
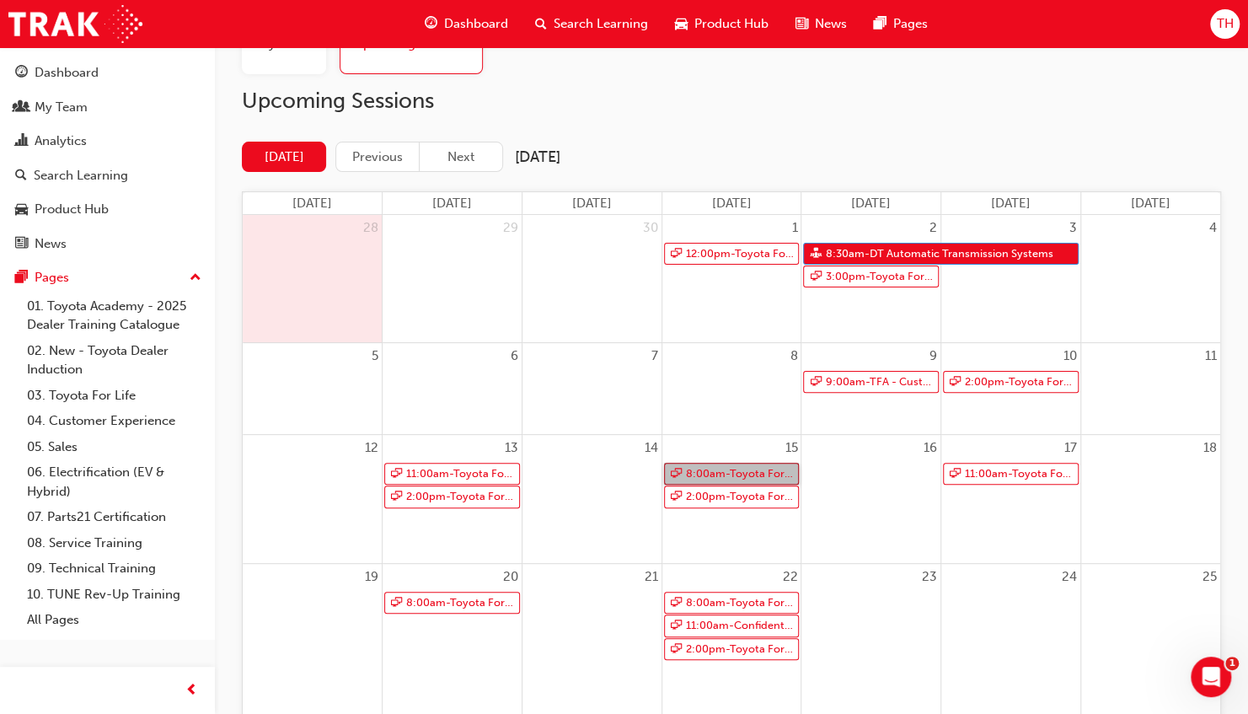
click at [746, 469] on link "8:00am - Toyota For Life In Action - Virtual Classroom" at bounding box center [732, 474] width 136 height 23
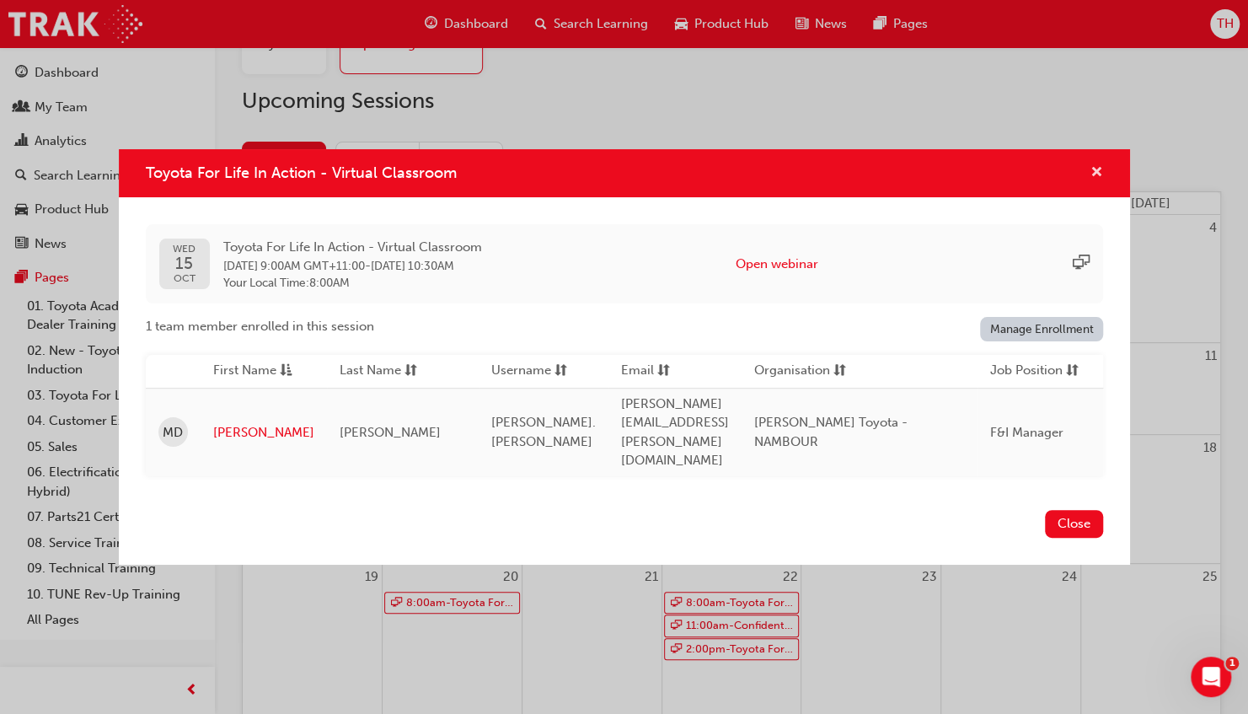
click at [1094, 181] on span "cross-icon" at bounding box center [1096, 173] width 13 height 15
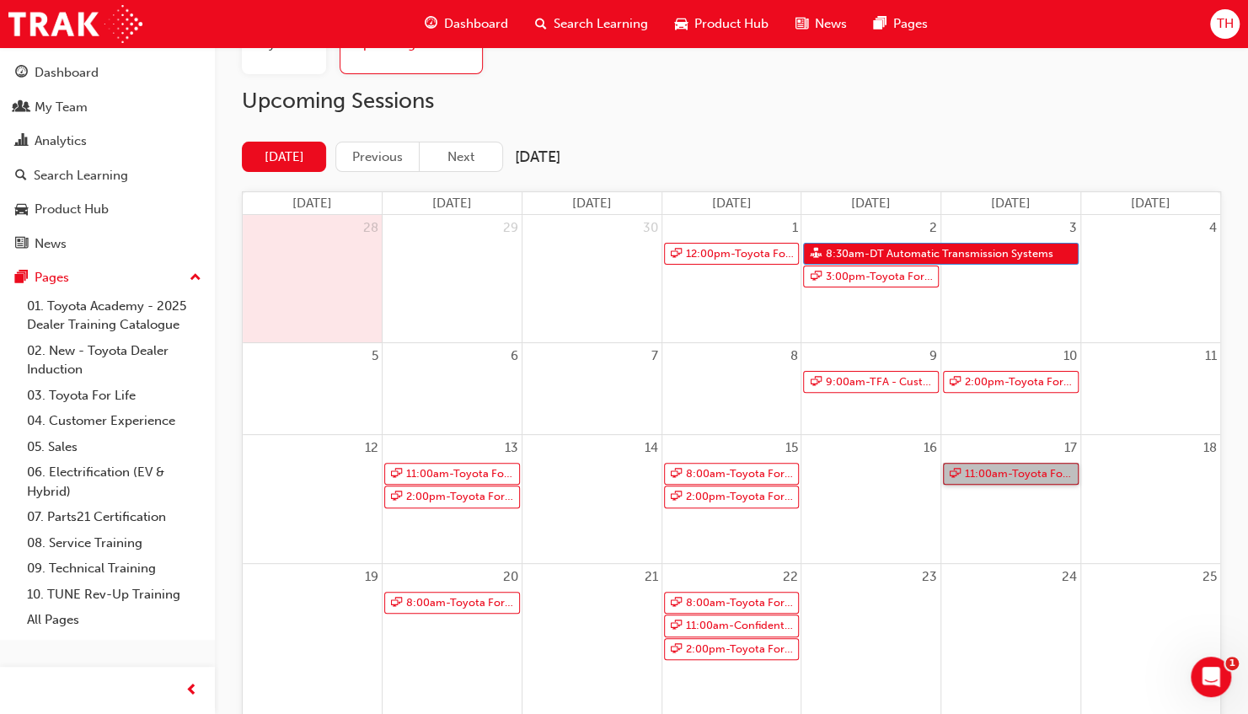
click at [994, 469] on link "11:00am - Toyota For Life In Action - Virtual Classroom" at bounding box center [1011, 474] width 136 height 23
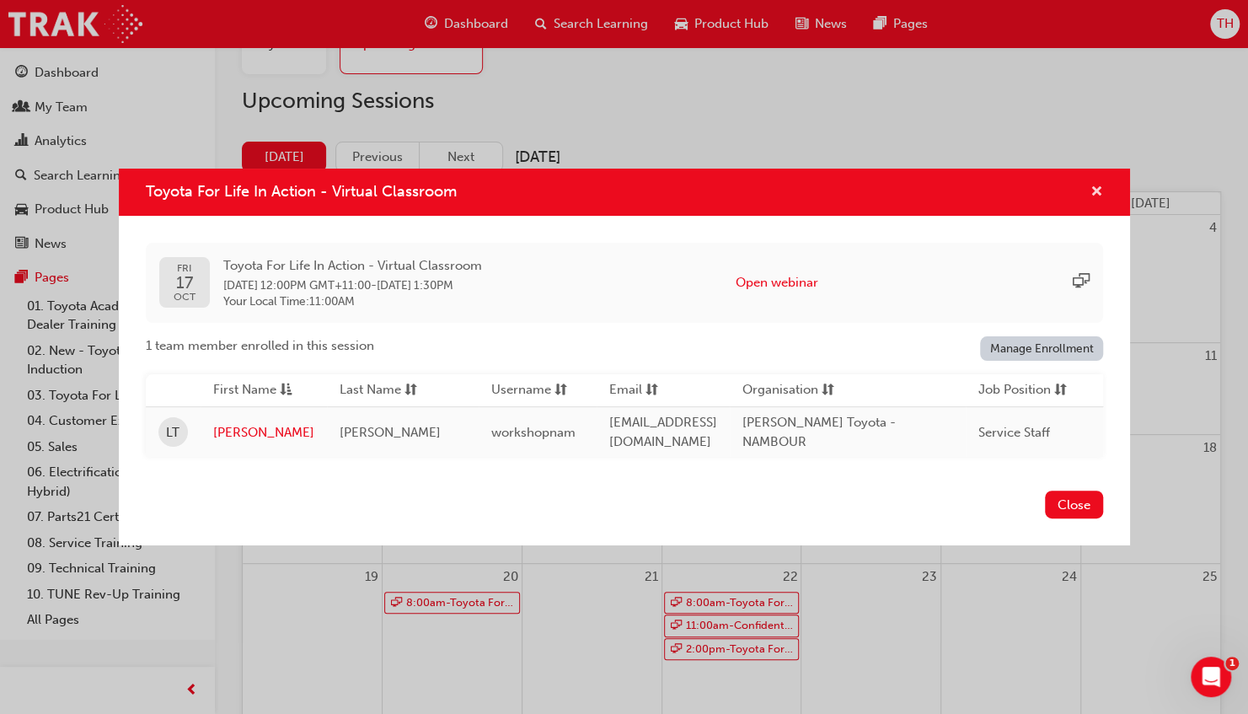
click at [1095, 190] on span "cross-icon" at bounding box center [1096, 192] width 13 height 15
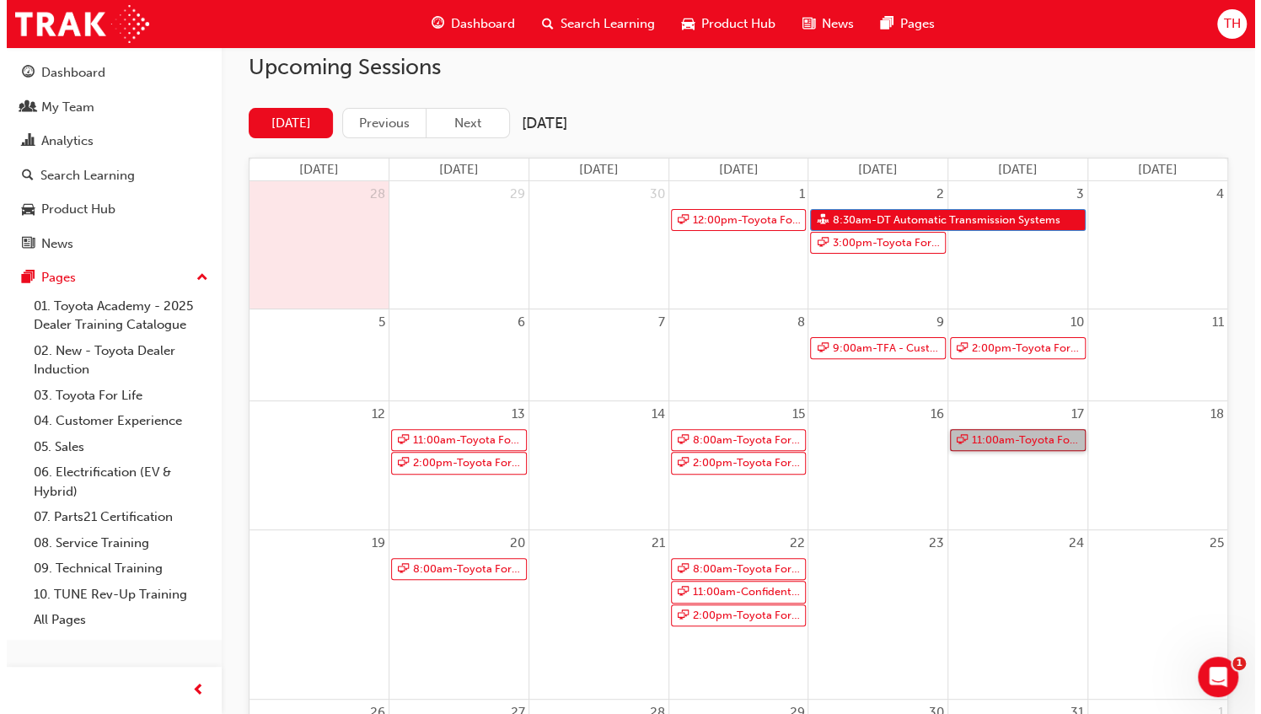
scroll to position [0, 0]
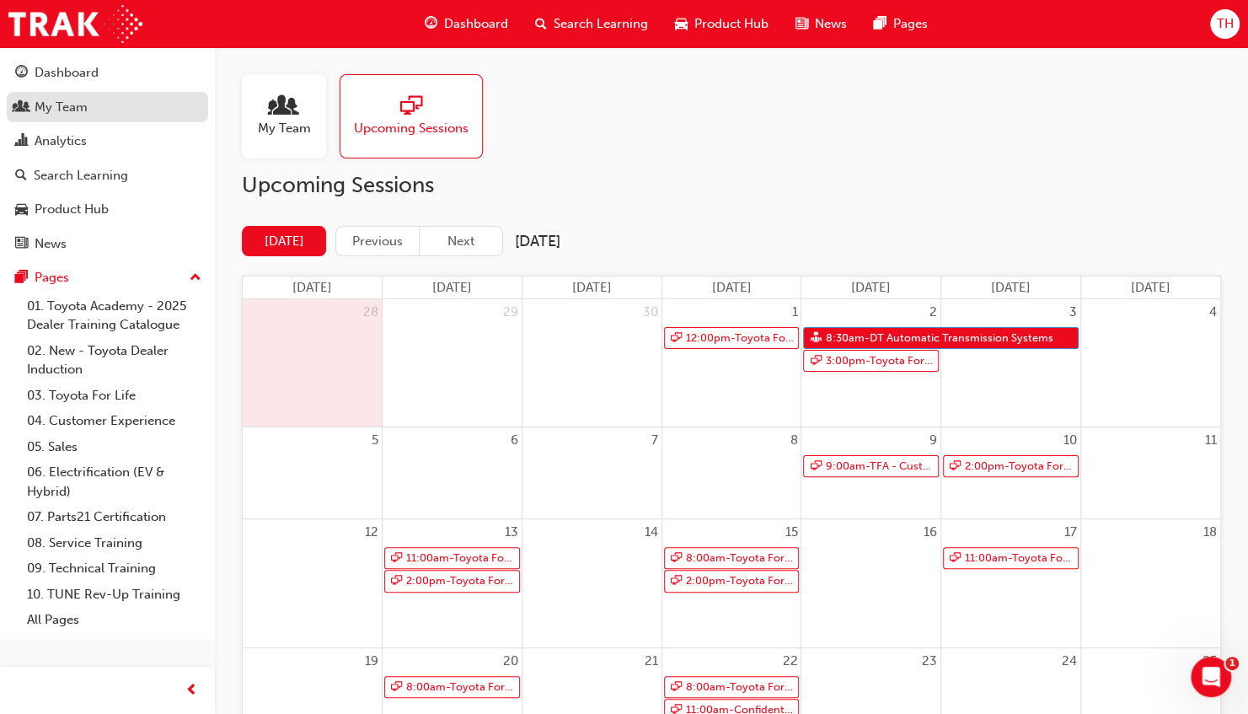
click at [76, 101] on div "My Team" at bounding box center [61, 107] width 53 height 19
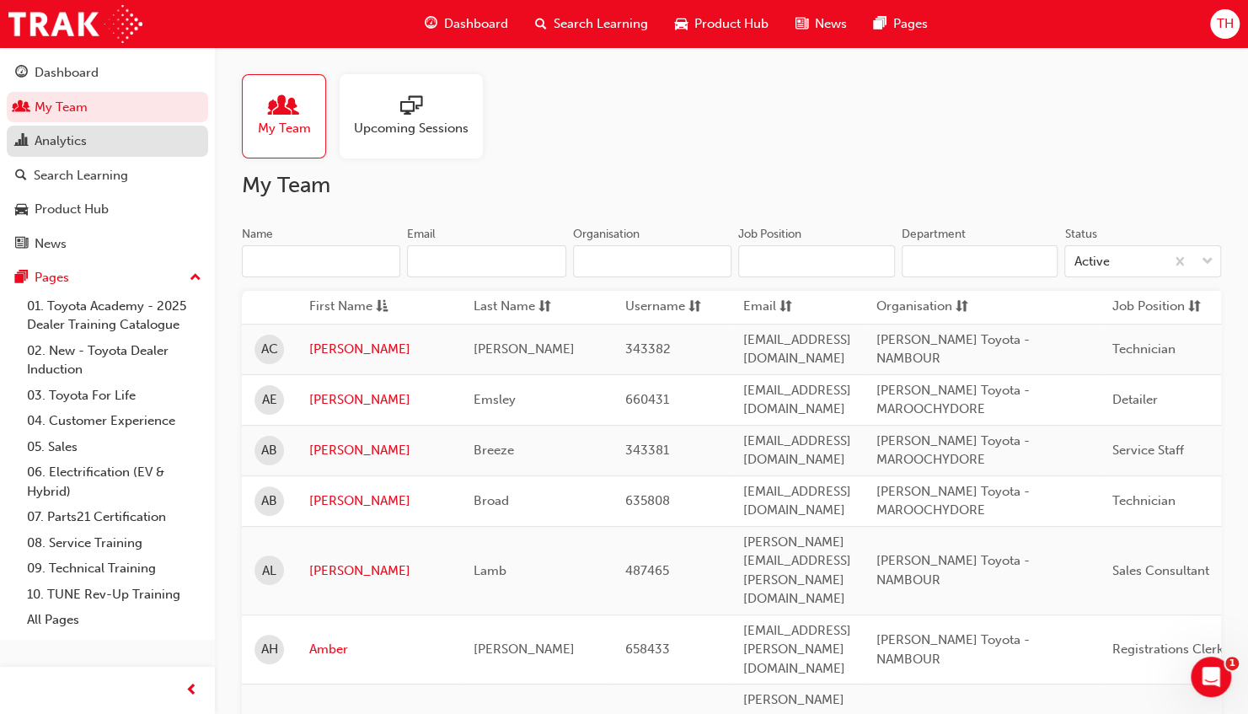
click at [71, 142] on div "Analytics" at bounding box center [61, 140] width 52 height 19
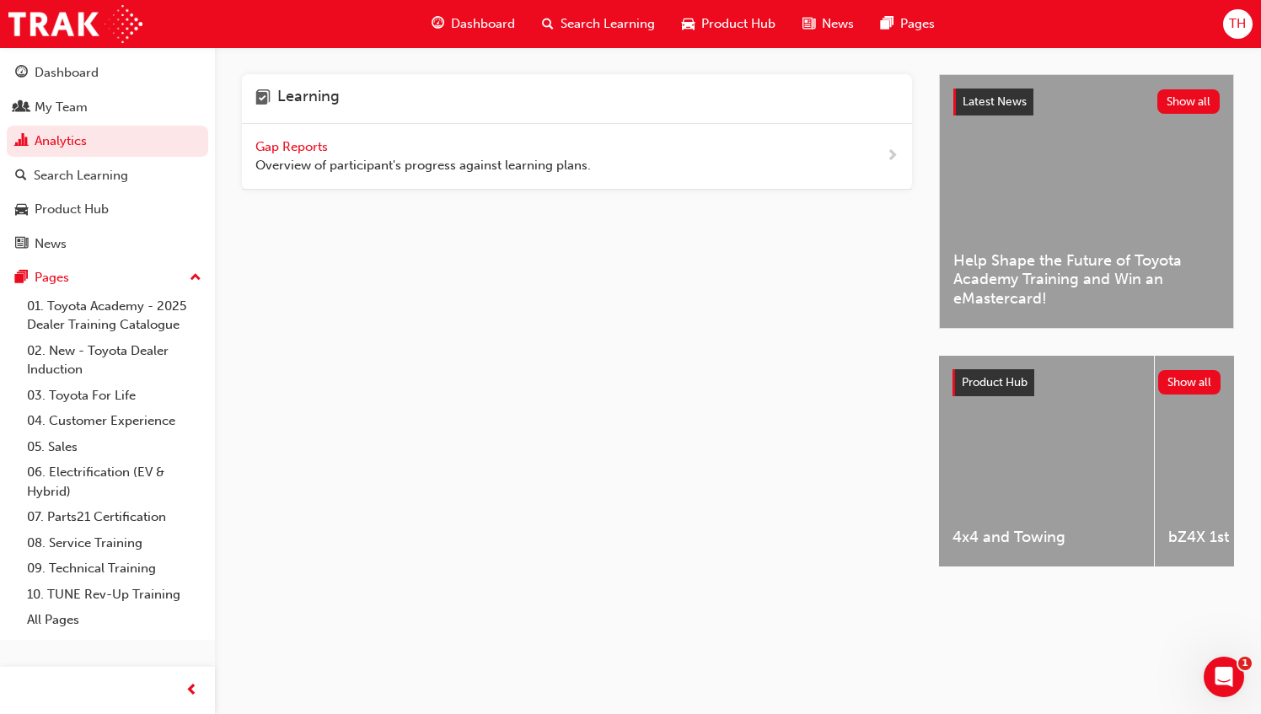
click at [294, 145] on span "Gap Reports" at bounding box center [293, 146] width 76 height 15
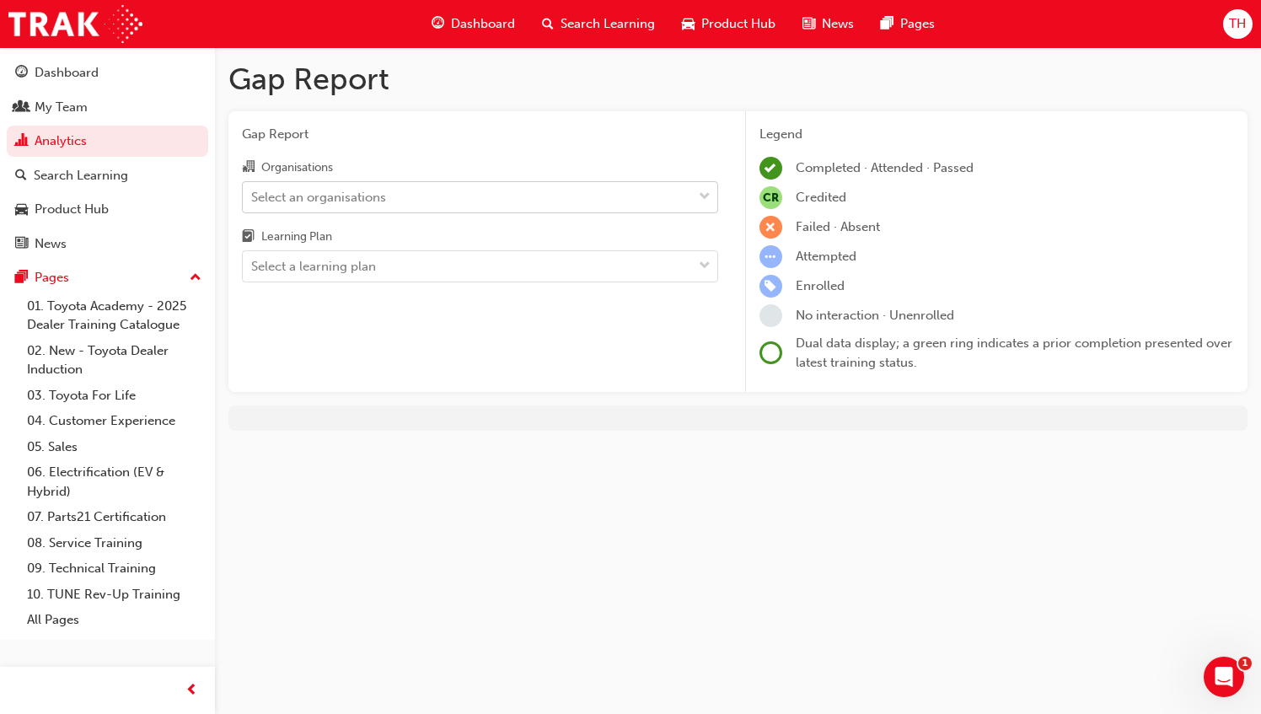
click at [374, 197] on div "Select an organisations" at bounding box center [318, 196] width 135 height 19
click at [253, 197] on input "Organisations Select an organisations" at bounding box center [252, 196] width 2 height 14
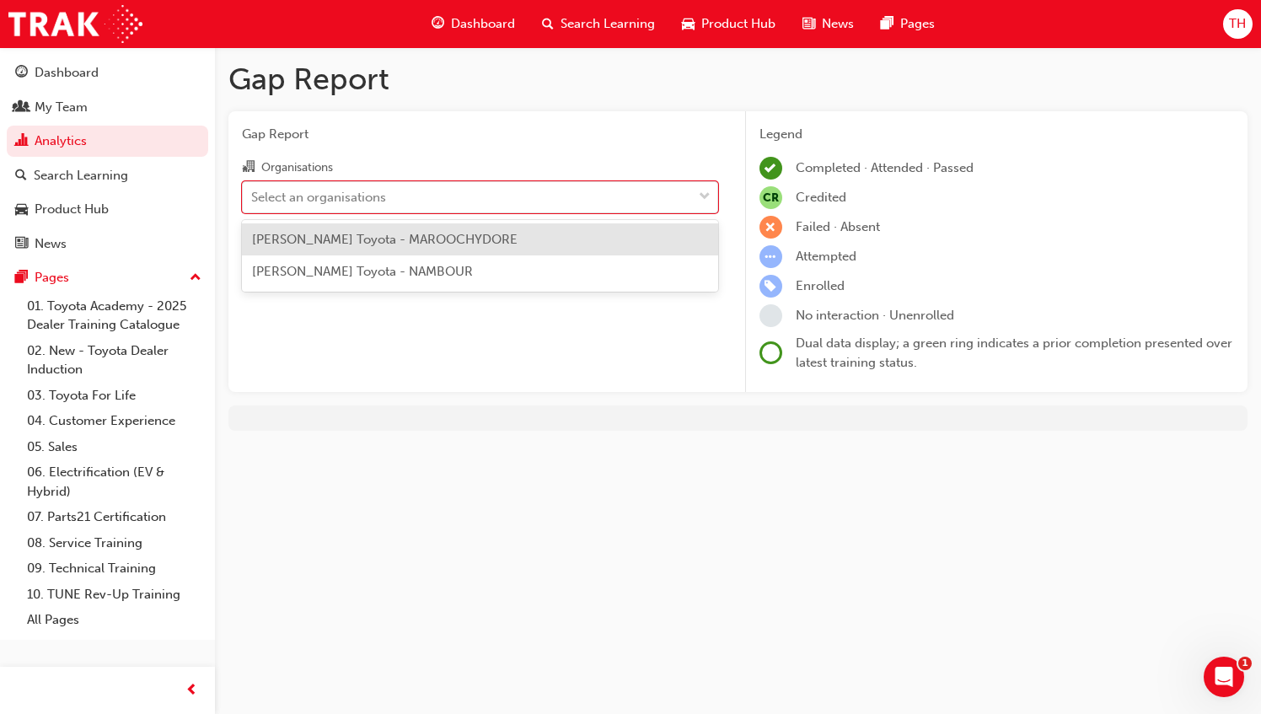
click at [382, 244] on span "[PERSON_NAME] Toyota - MAROOCHYDORE" at bounding box center [384, 239] width 265 height 15
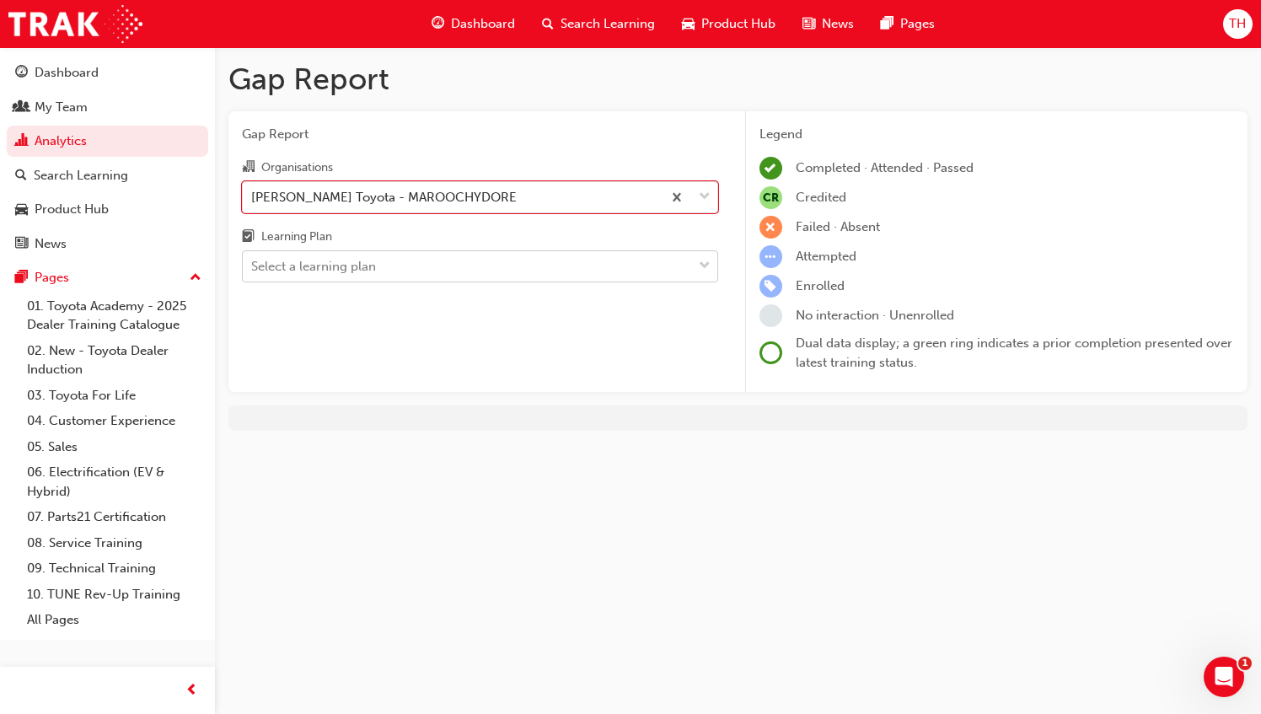
click at [375, 264] on div "Select a learning plan" at bounding box center [313, 266] width 125 height 19
click at [253, 264] on input "Learning Plan Select a learning plan" at bounding box center [252, 266] width 2 height 14
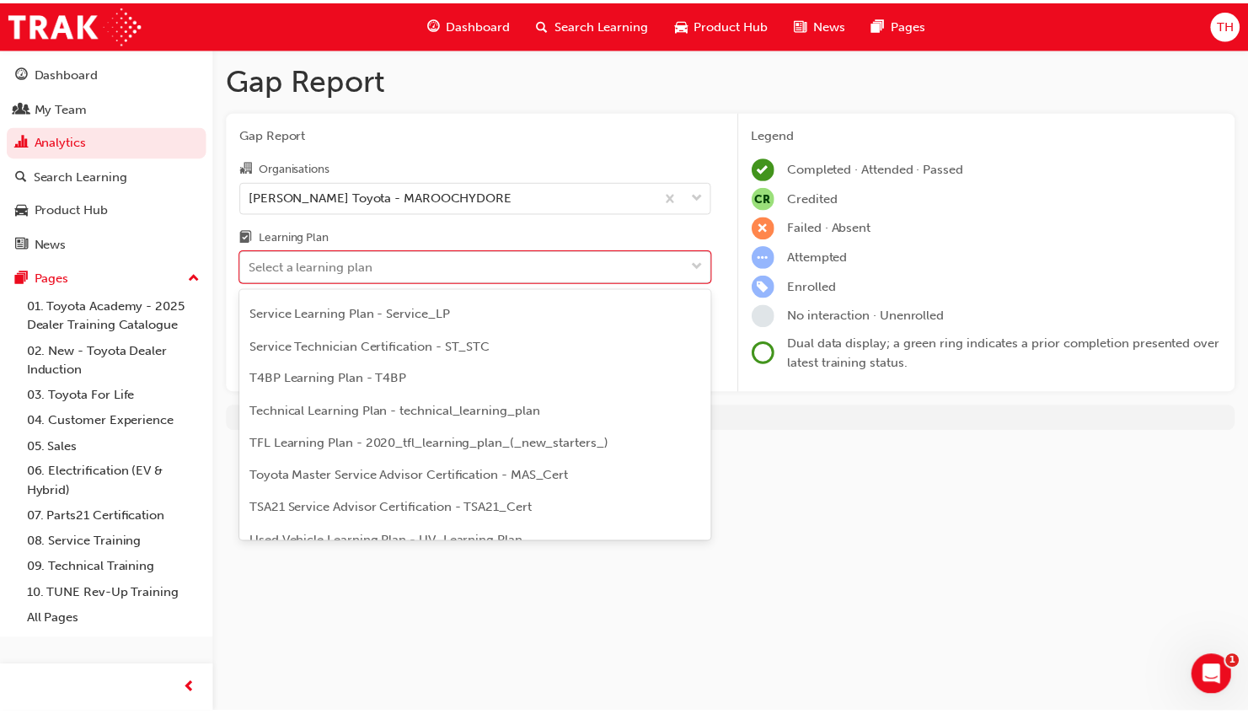
scroll to position [661, 0]
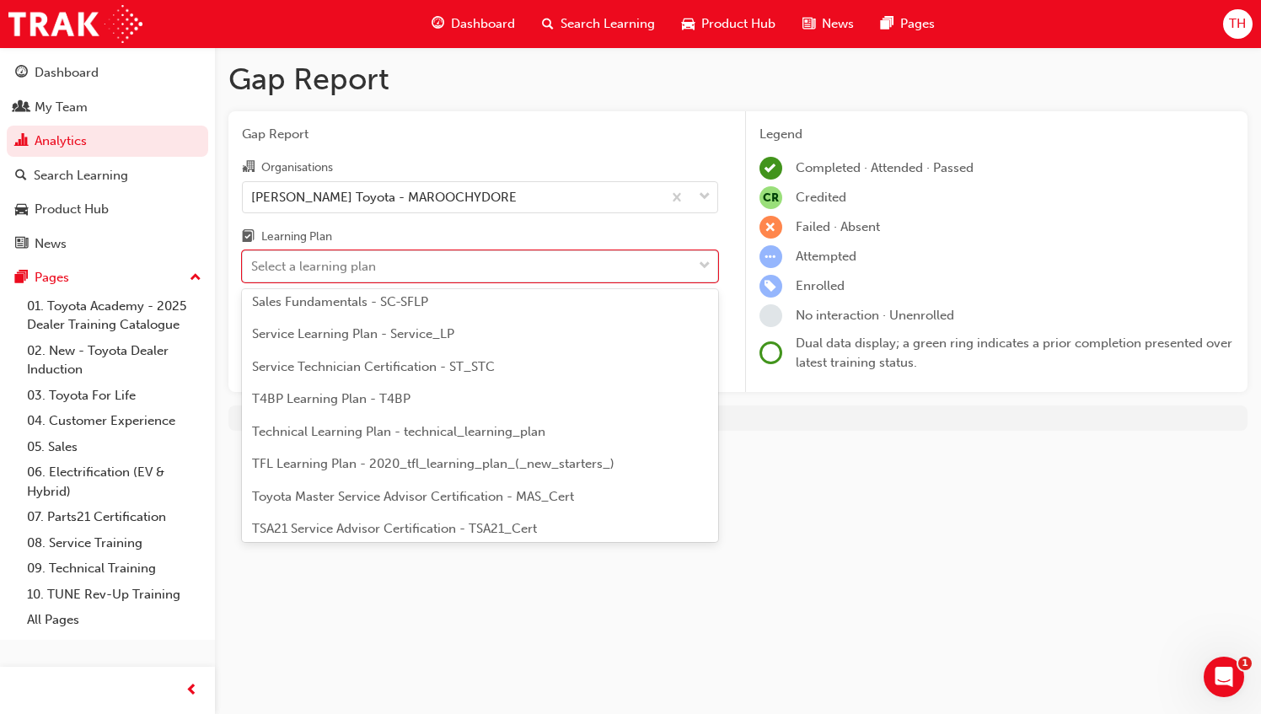
click at [361, 359] on span "Service Technician Certification - ST_STC" at bounding box center [373, 366] width 243 height 15
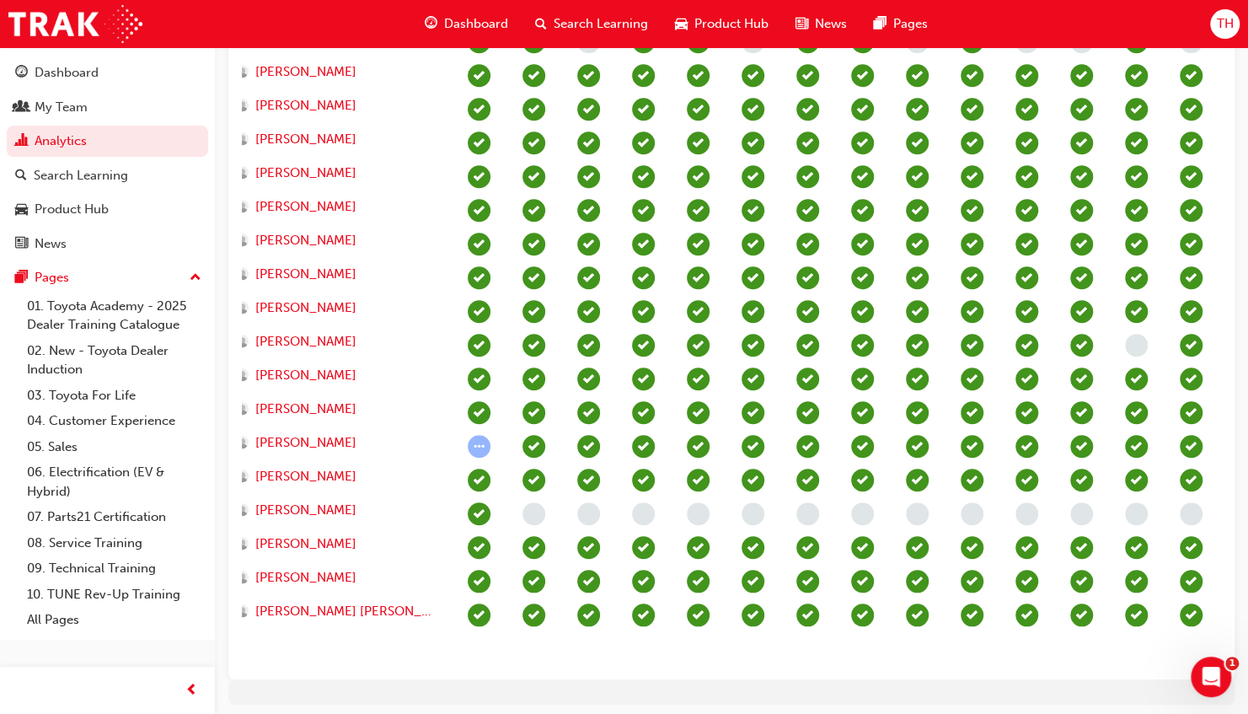
scroll to position [715, 0]
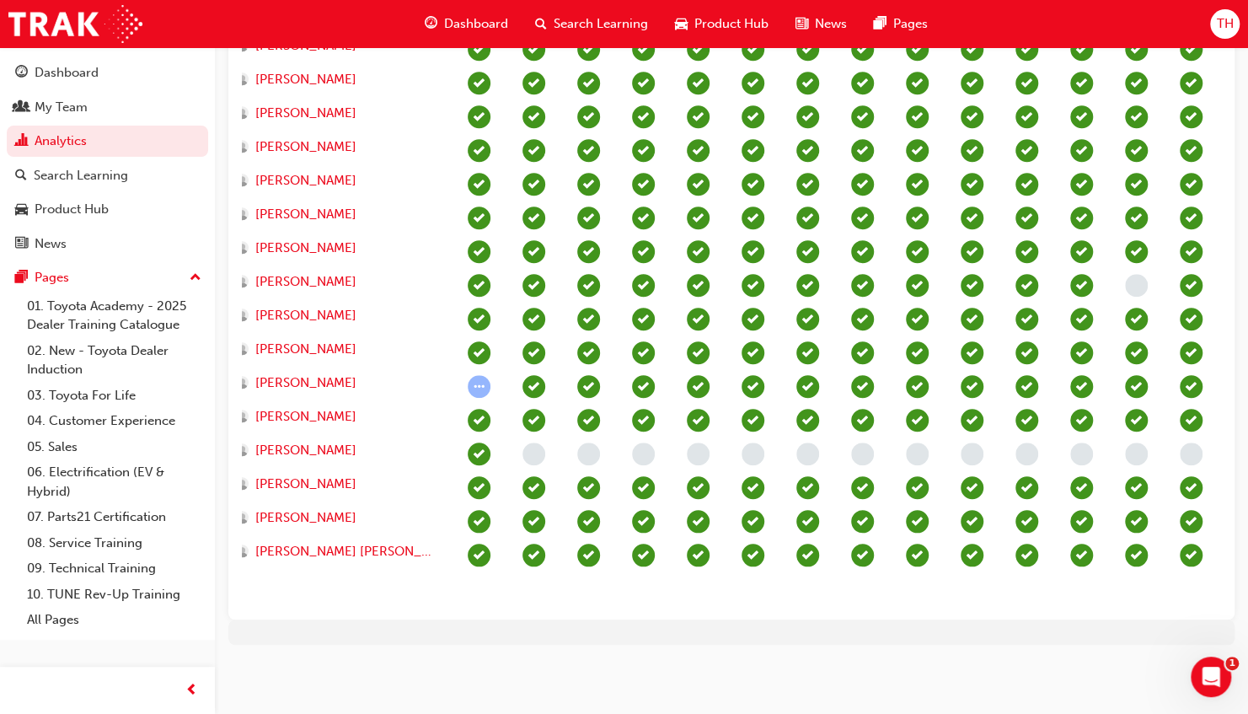
drag, startPoint x: 731, startPoint y: 607, endPoint x: 1057, endPoint y: 602, distance: 326.1
click at [1057, 602] on div "Showing expanded view Electrical Safety Certification Fundamentals of Service (…" at bounding box center [731, 161] width 1006 height 918
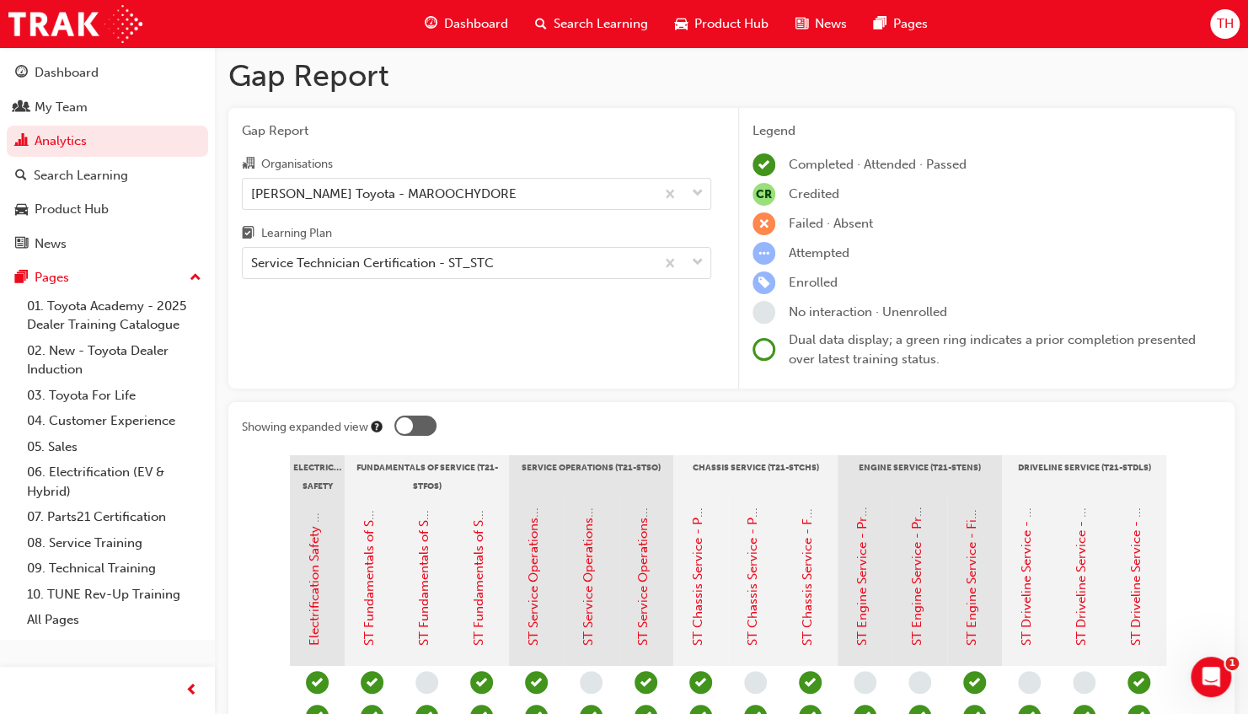
scroll to position [0, 0]
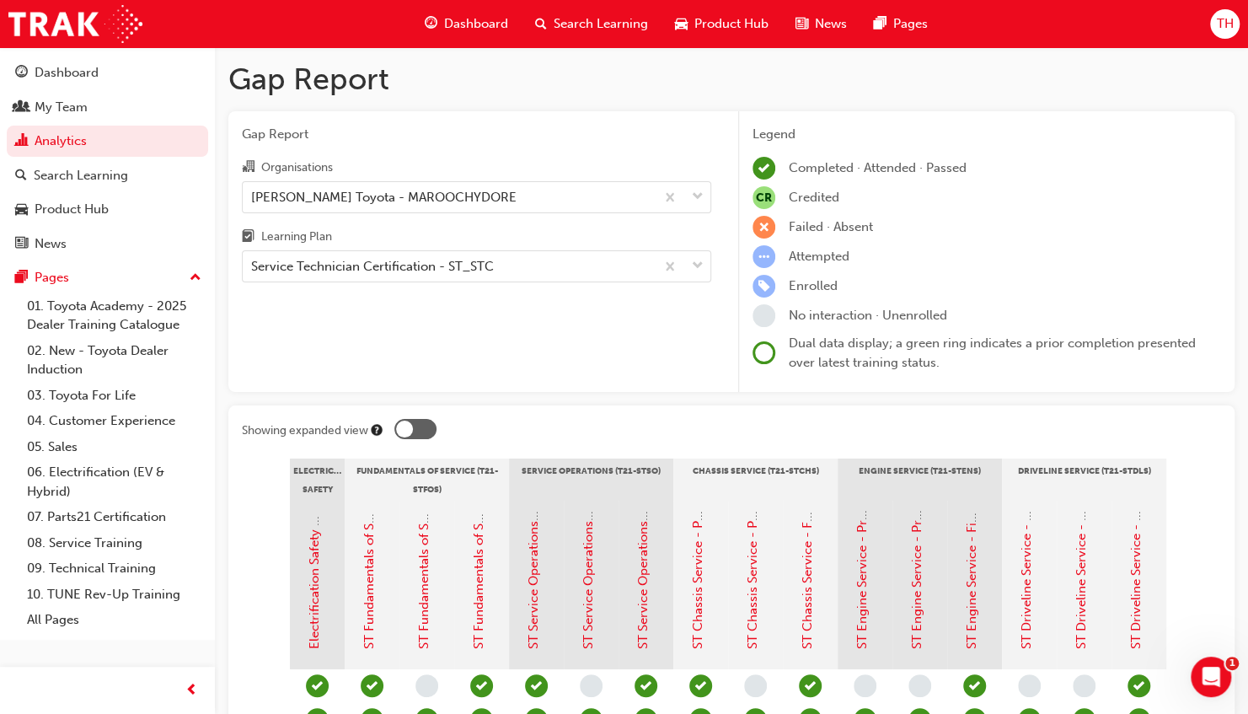
click at [216, 248] on div "Gap Report Gap Report Organisations [PERSON_NAME] Toyota - MAROOCHYDORE Learnin…" at bounding box center [731, 711] width 1033 height 1328
click at [187, 688] on span "prev-icon" at bounding box center [191, 690] width 13 height 21
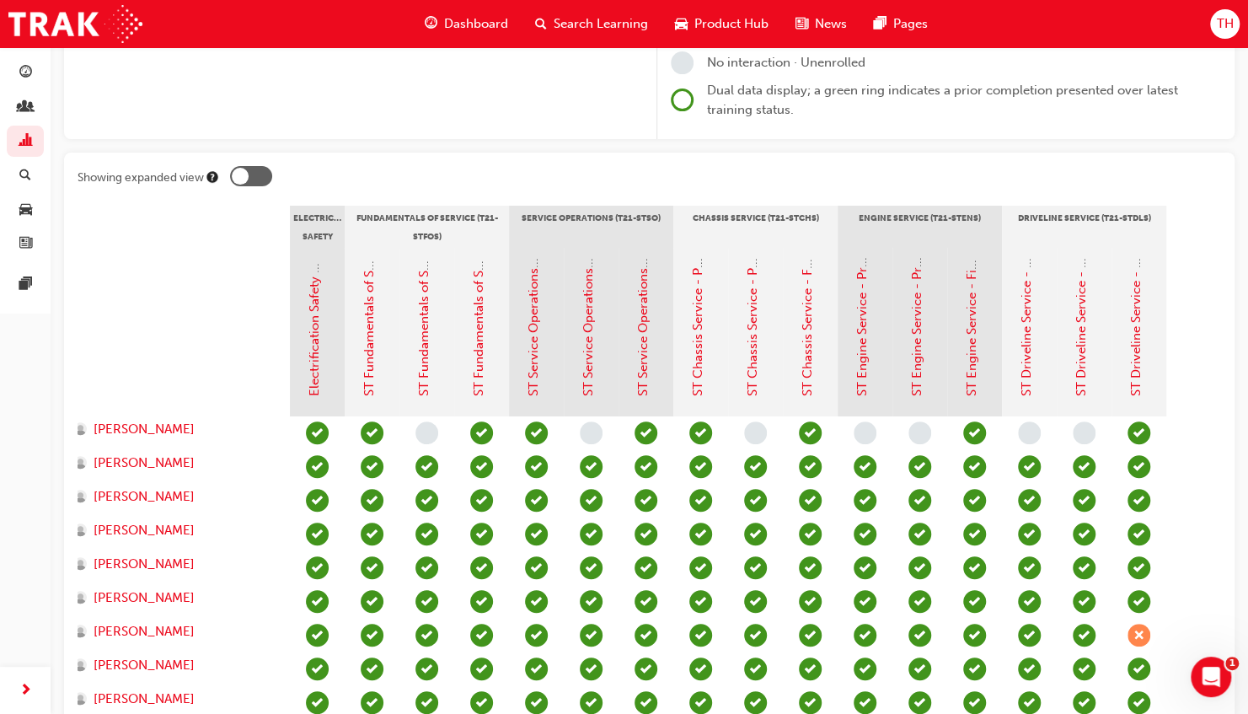
scroll to position [337, 0]
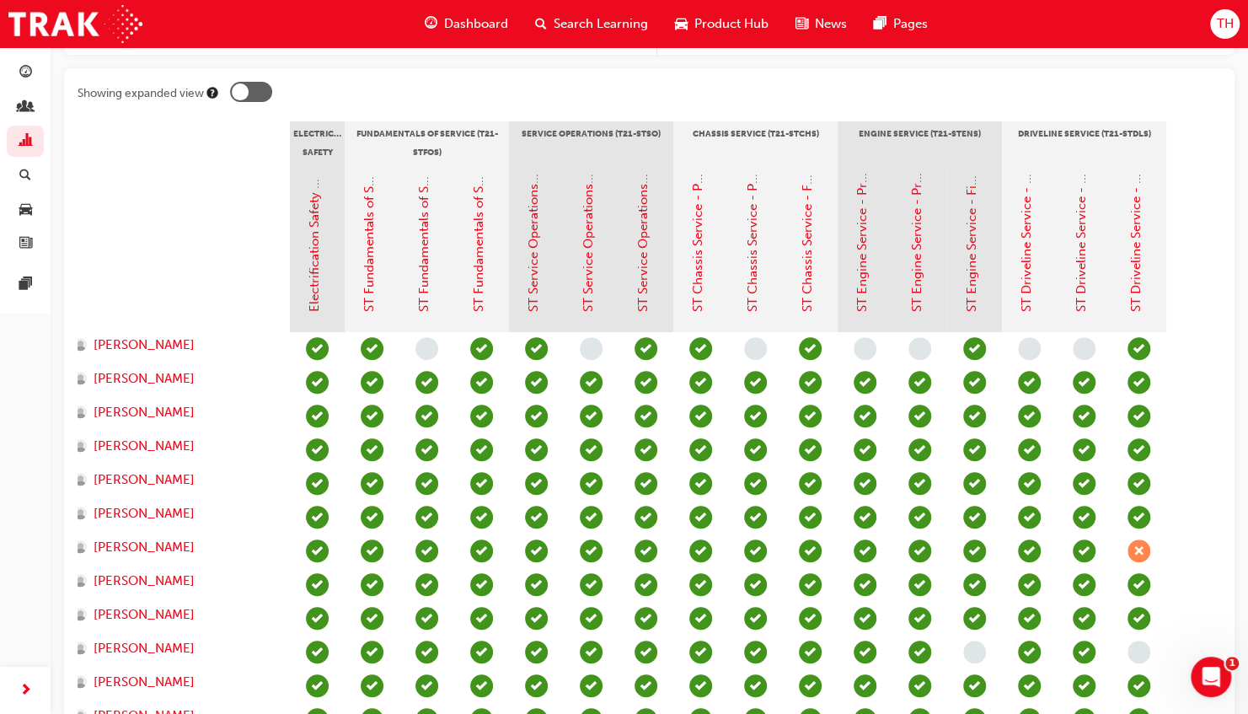
click at [249, 89] on div at bounding box center [251, 92] width 42 height 20
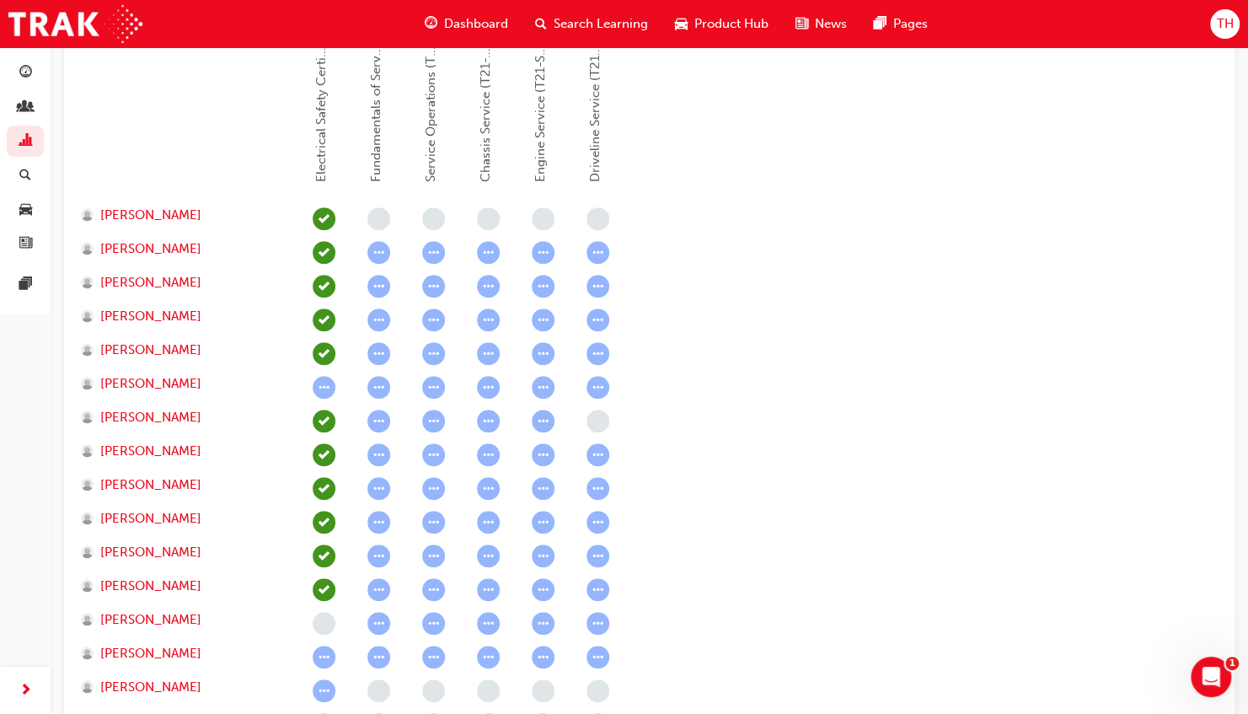
scroll to position [408, 0]
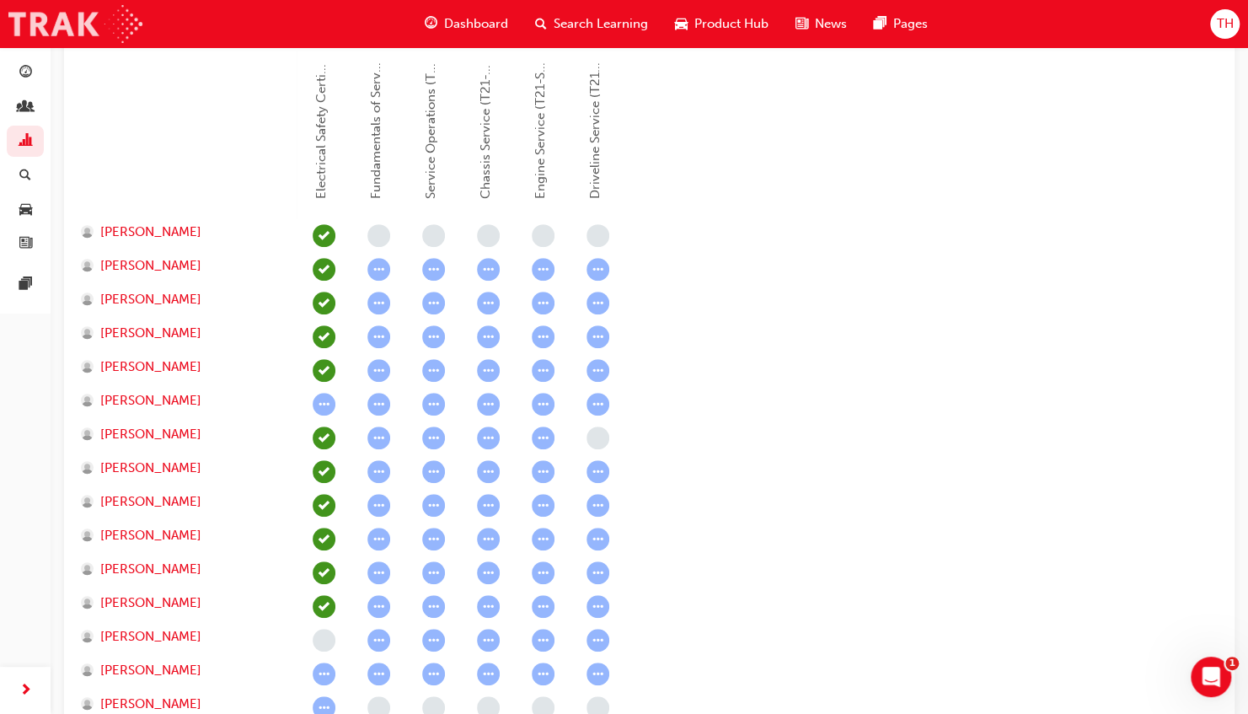
click at [122, 19] on img at bounding box center [75, 24] width 134 height 38
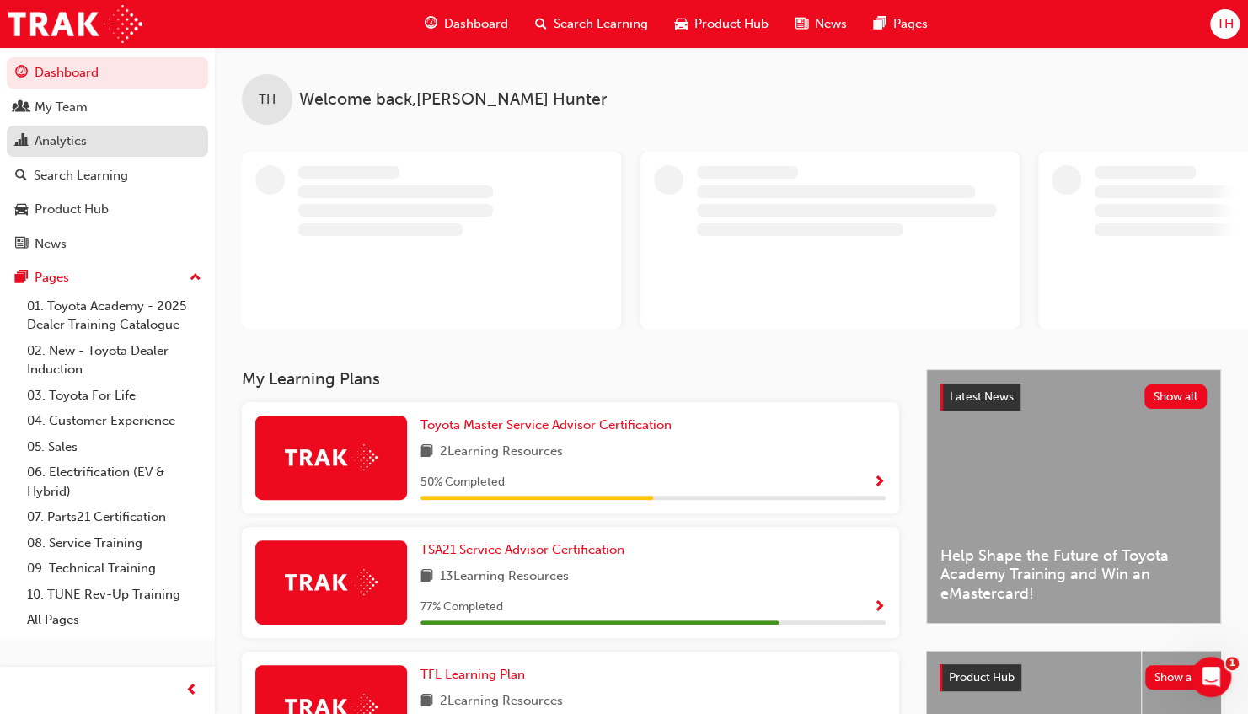
click at [54, 138] on div "Analytics" at bounding box center [61, 140] width 52 height 19
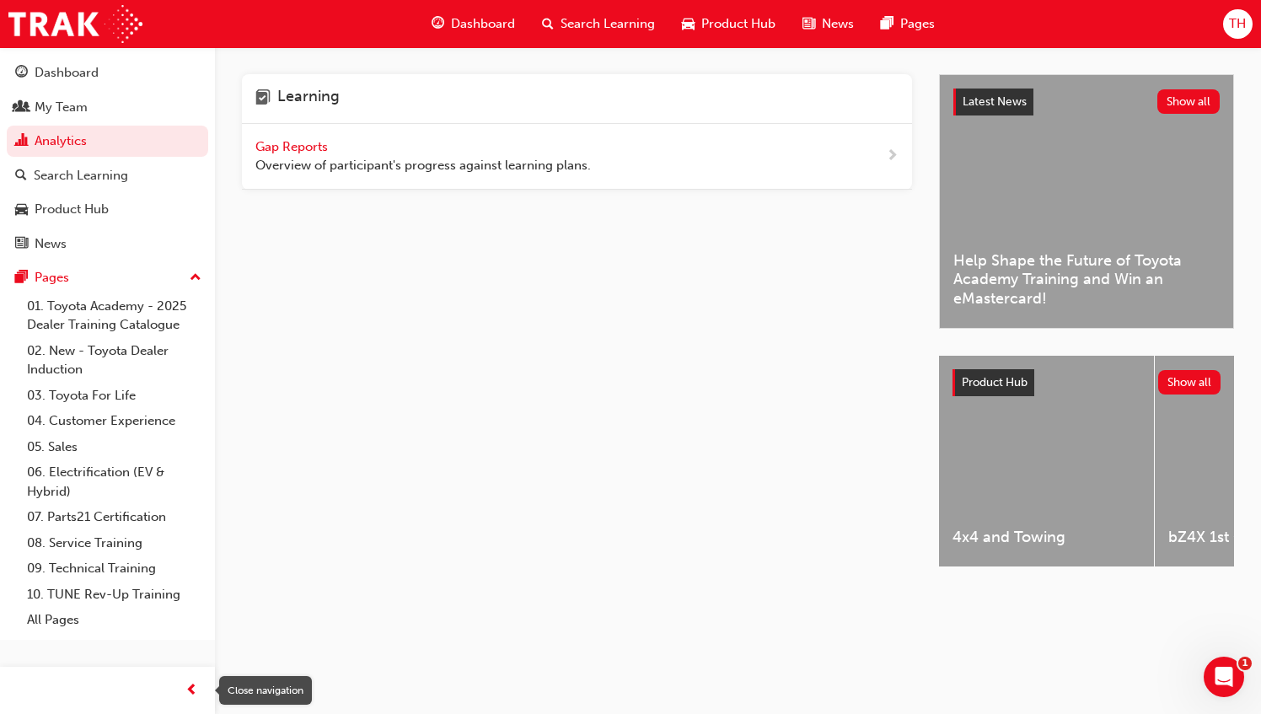
click at [187, 691] on span "prev-icon" at bounding box center [191, 690] width 13 height 21
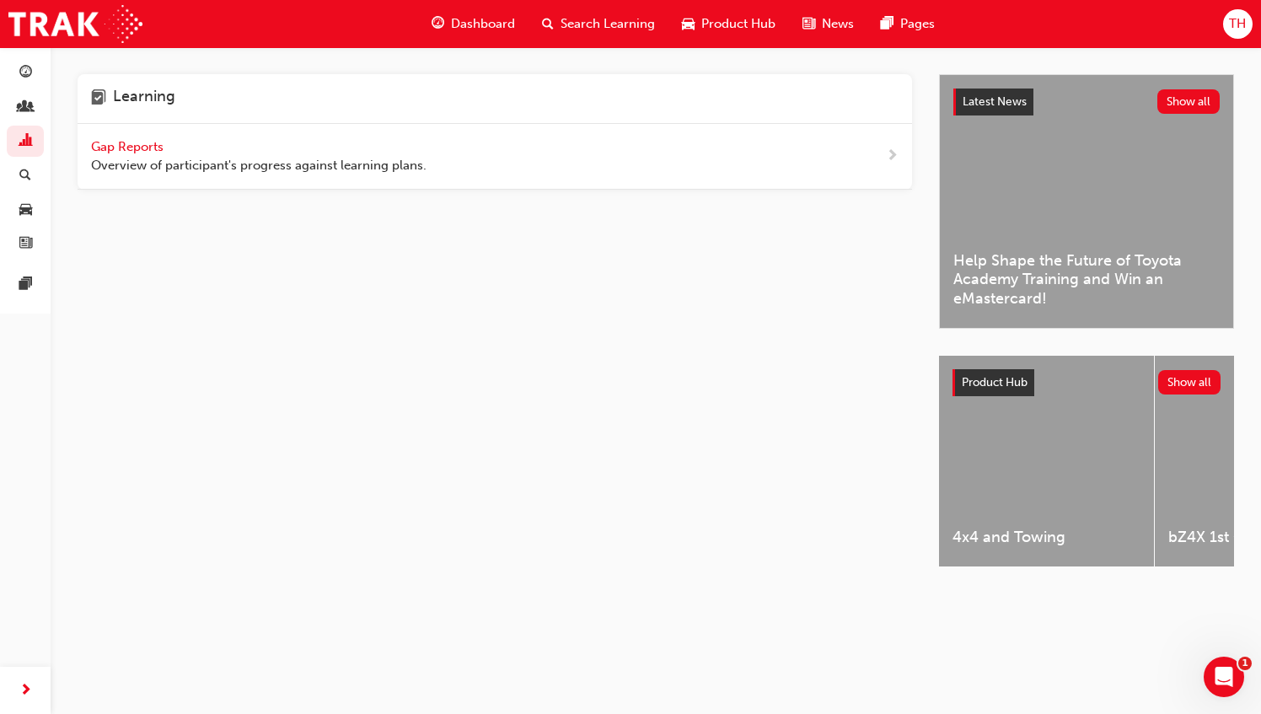
click at [143, 147] on span "Gap Reports" at bounding box center [129, 146] width 76 height 15
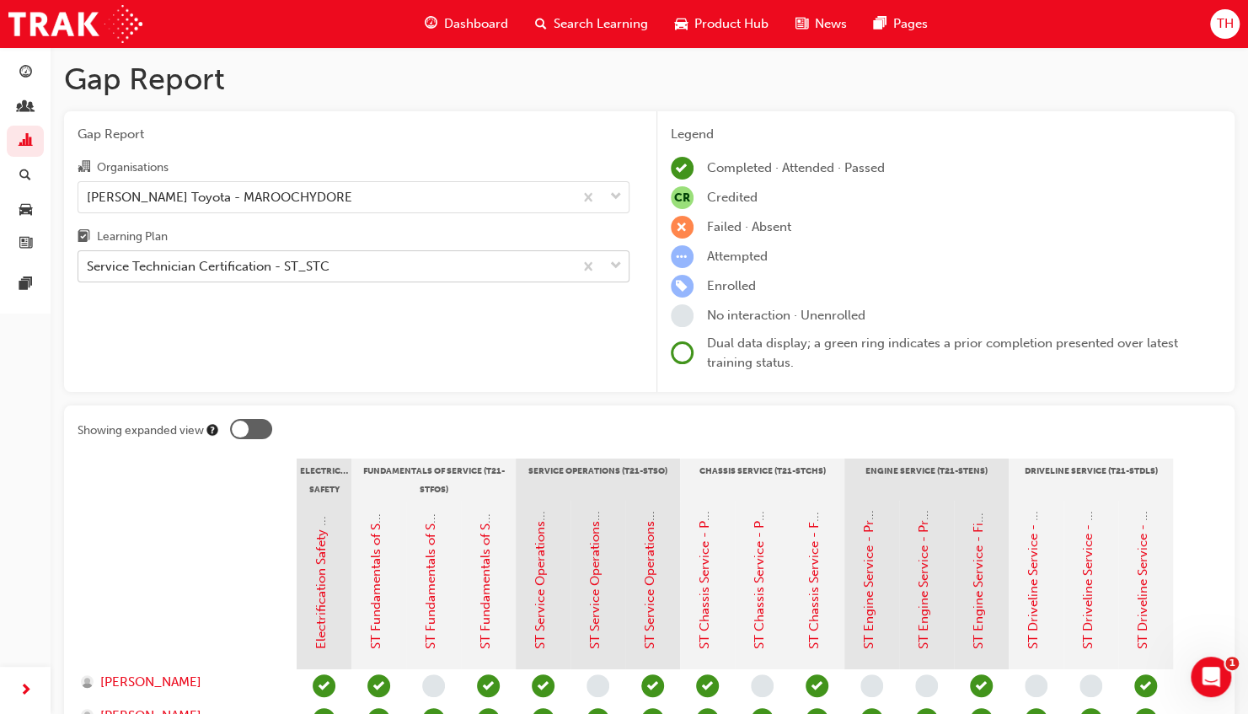
click at [322, 265] on div "Service Technician Certification - ST_STC" at bounding box center [208, 266] width 243 height 19
click at [88, 265] on input "Learning Plan Service Technician Certification - ST_STC" at bounding box center [88, 266] width 2 height 14
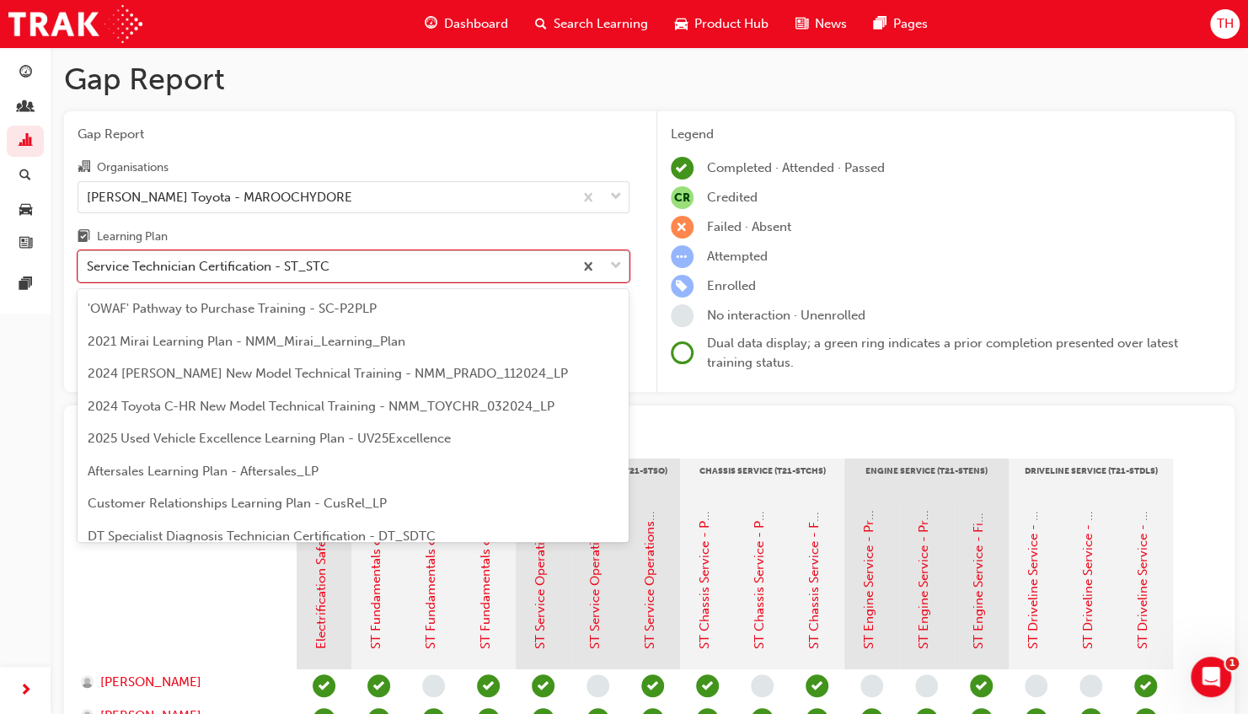
scroll to position [476, 0]
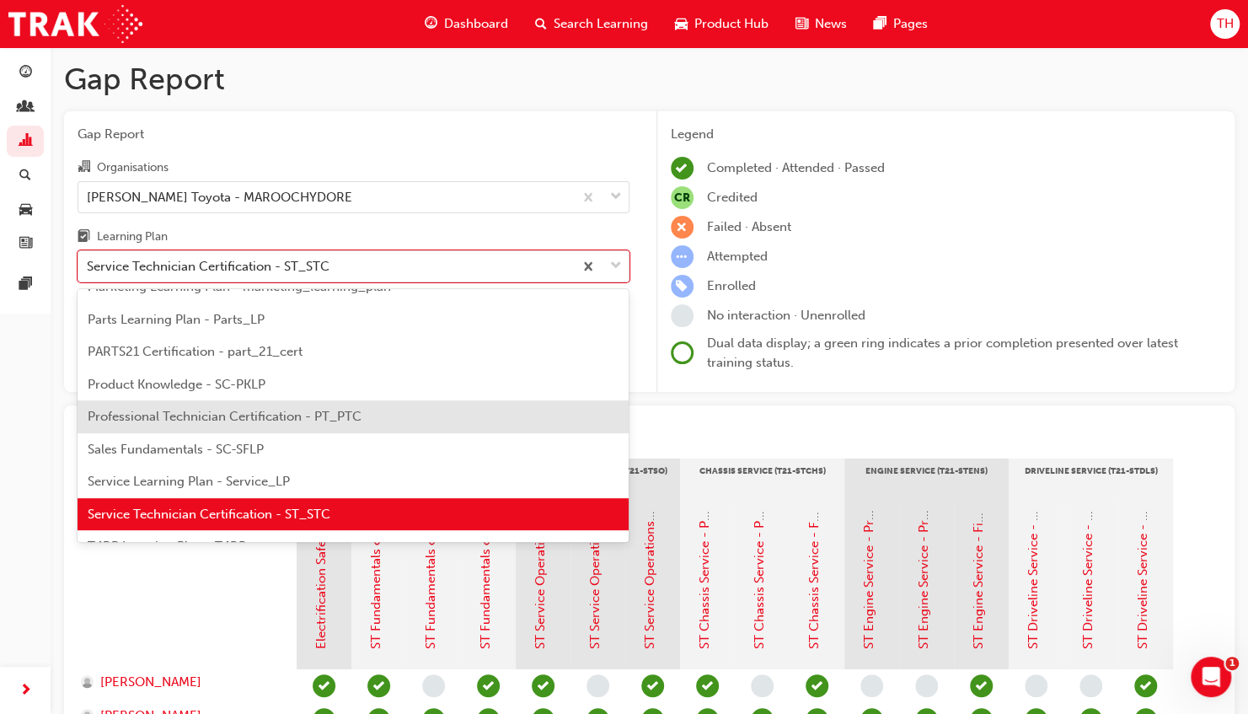
click at [278, 416] on span "Professional Technician Certification - PT_PTC" at bounding box center [225, 416] width 274 height 15
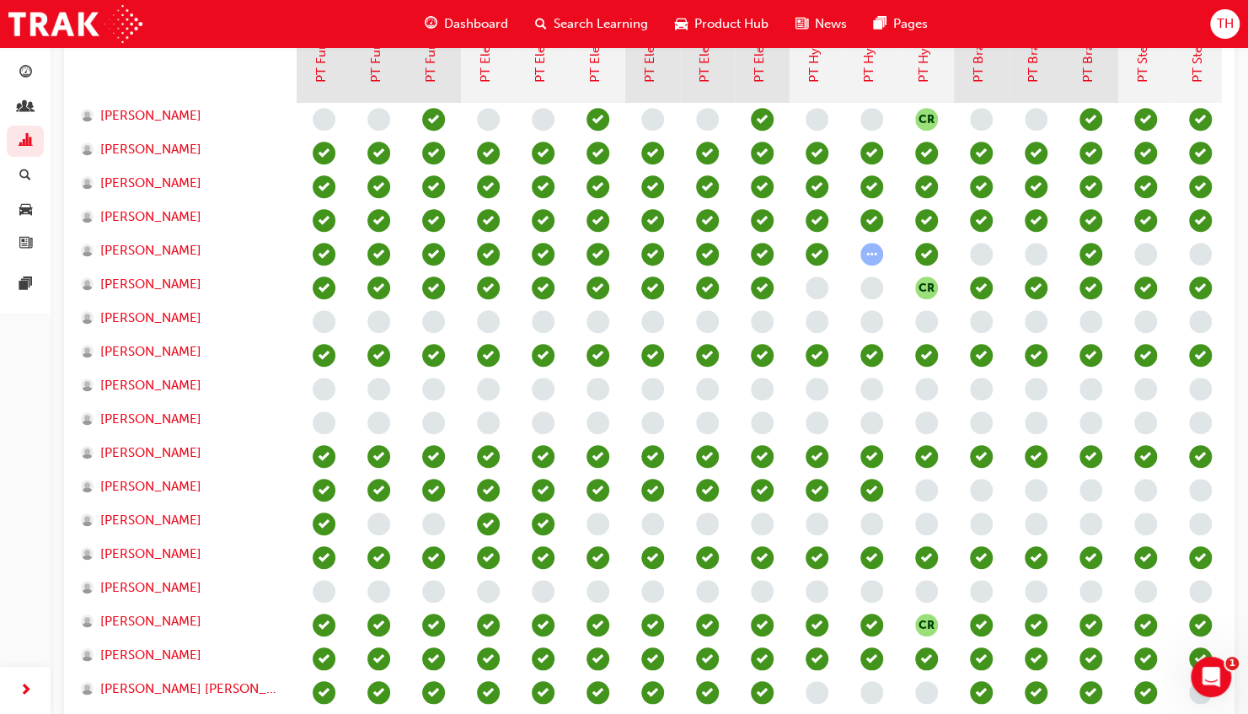
scroll to position [563, 0]
